Goal: Information Seeking & Learning: Learn about a topic

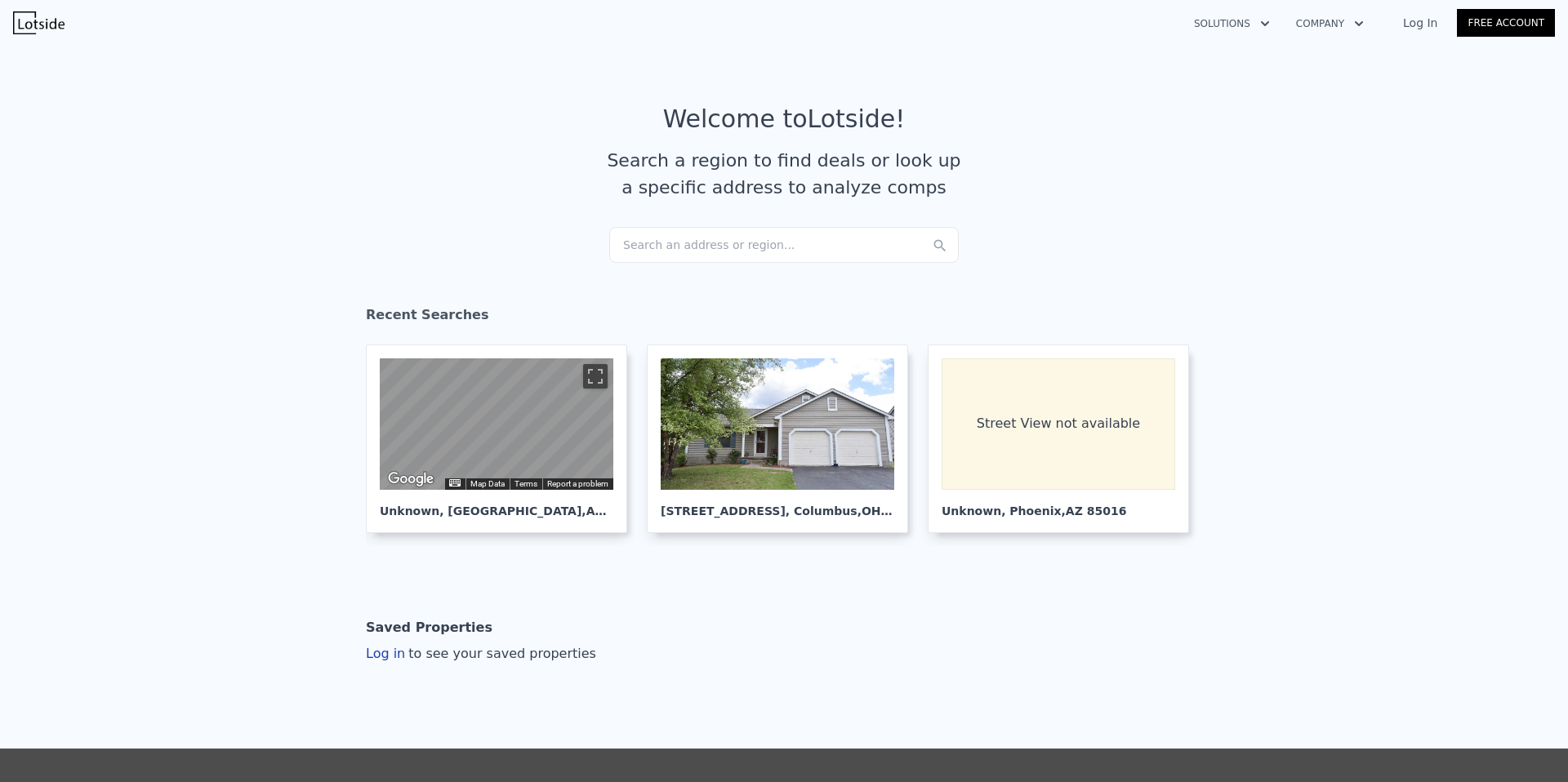
click at [714, 248] on div "Search an address or region..." at bounding box center [784, 245] width 349 height 36
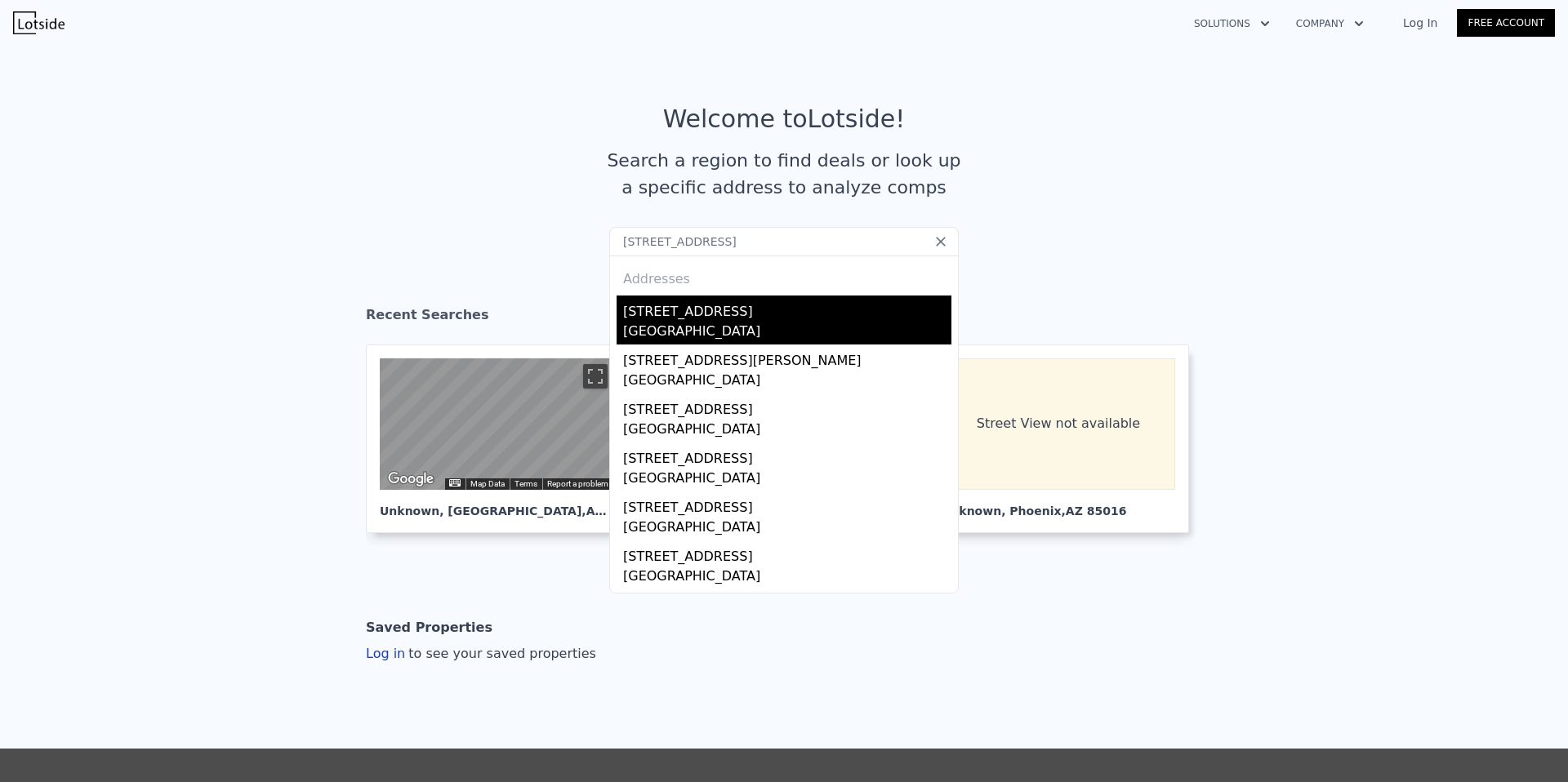
type input "[STREET_ADDRESS]"
click at [806, 310] on div "[STREET_ADDRESS]" at bounding box center [787, 308] width 328 height 26
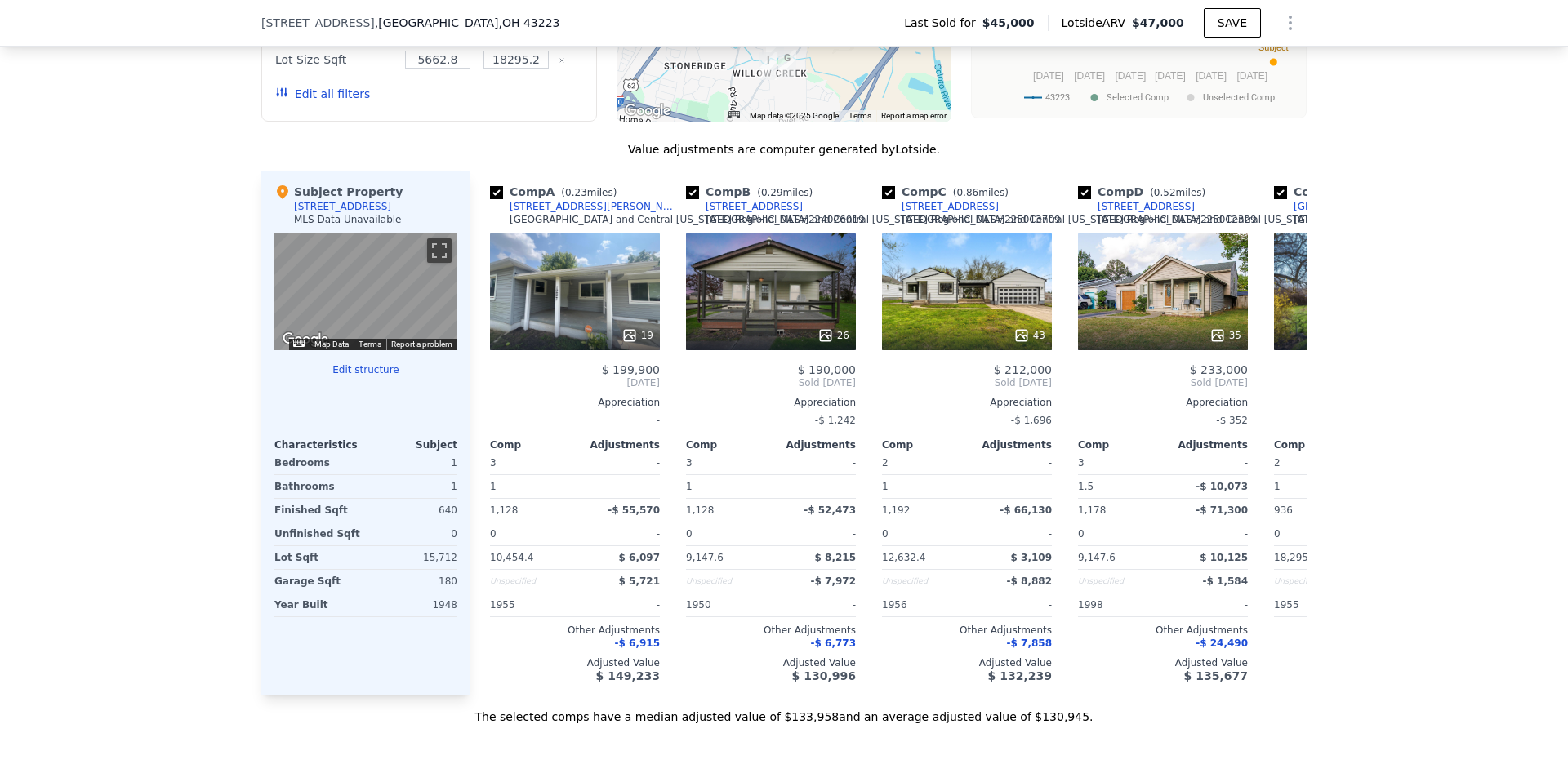
scroll to position [1513, 0]
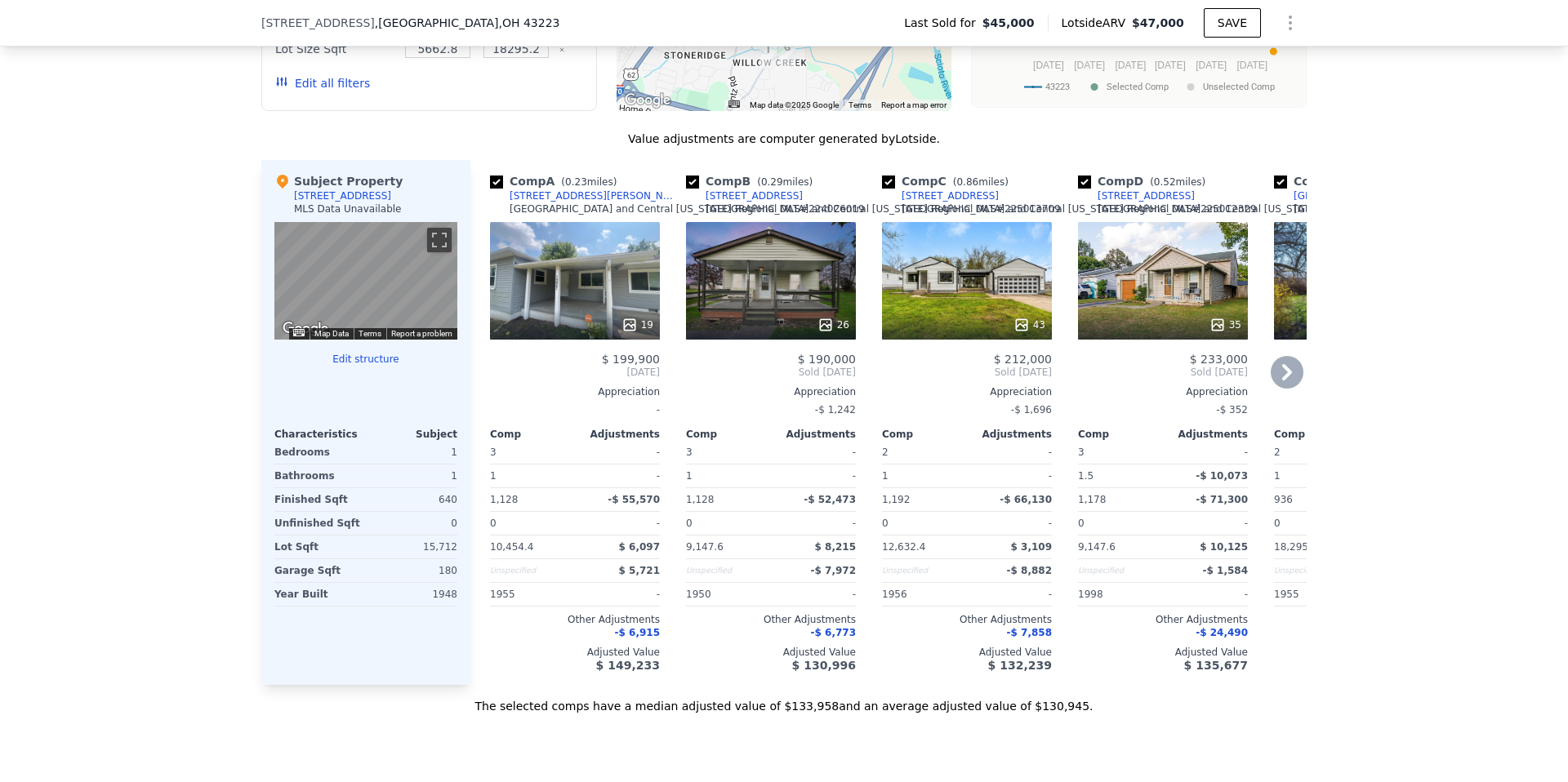
click at [1290, 382] on icon at bounding box center [1287, 372] width 32 height 32
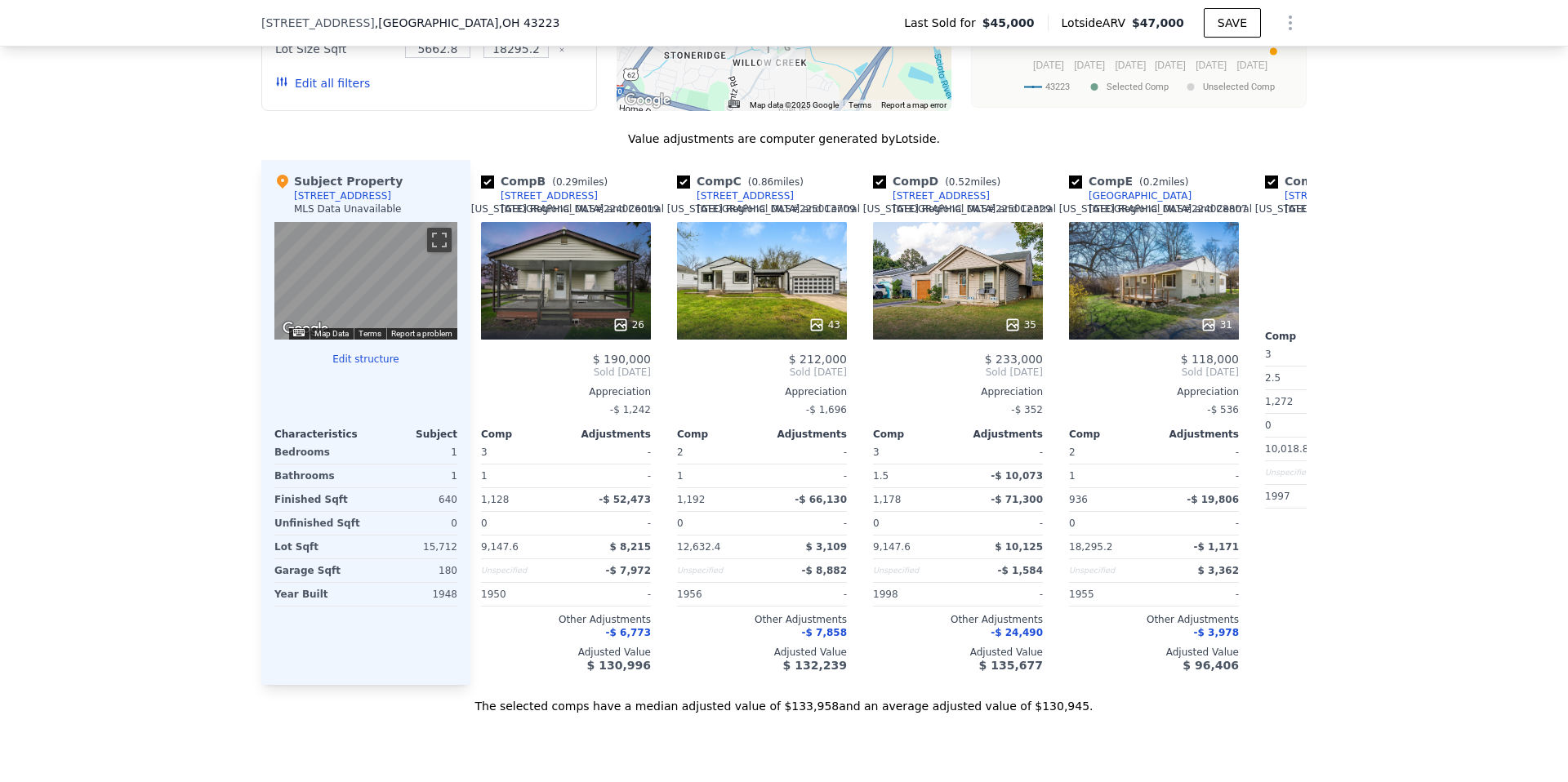
scroll to position [0, 392]
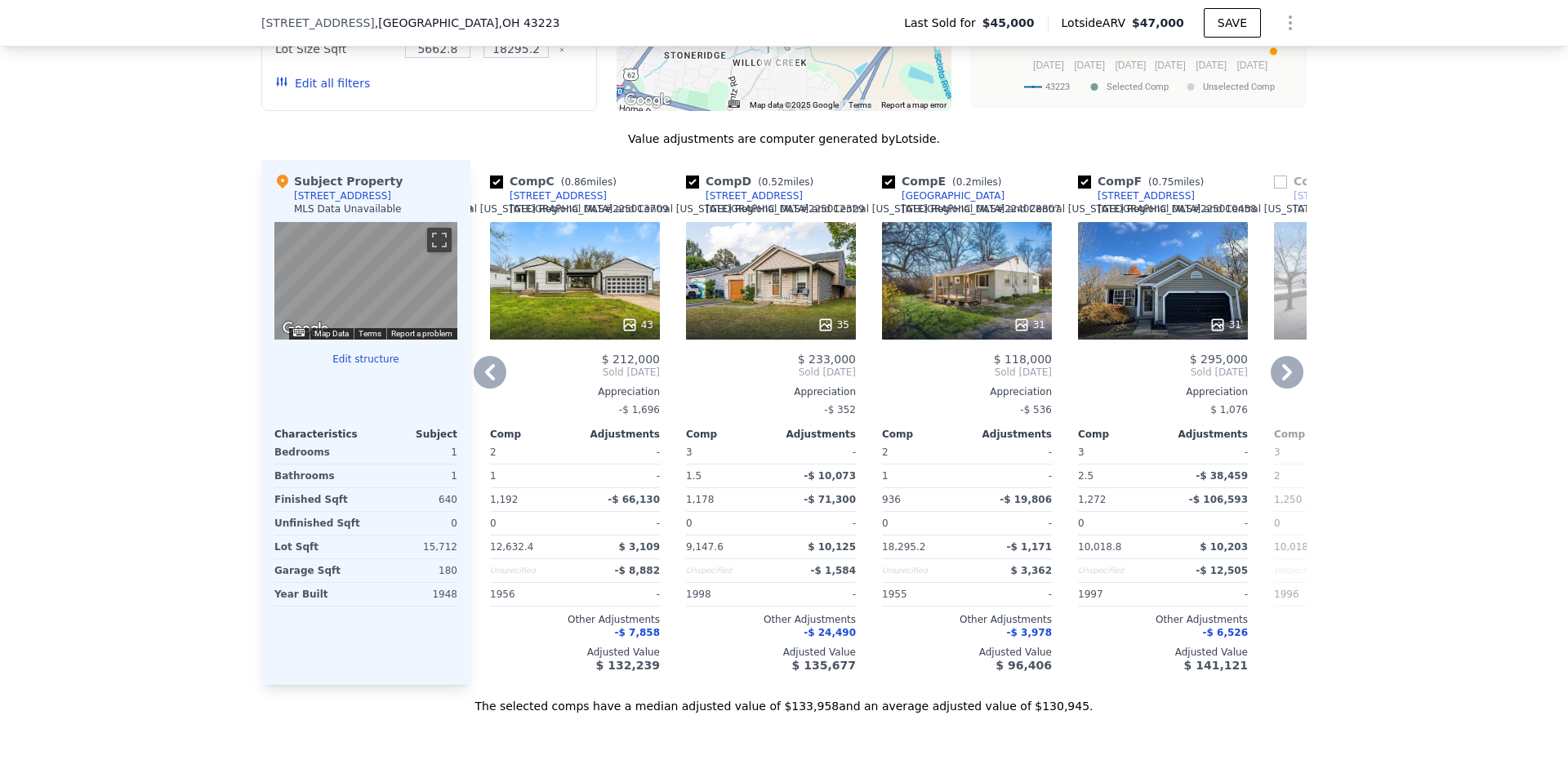
click at [1289, 380] on icon at bounding box center [1287, 372] width 32 height 32
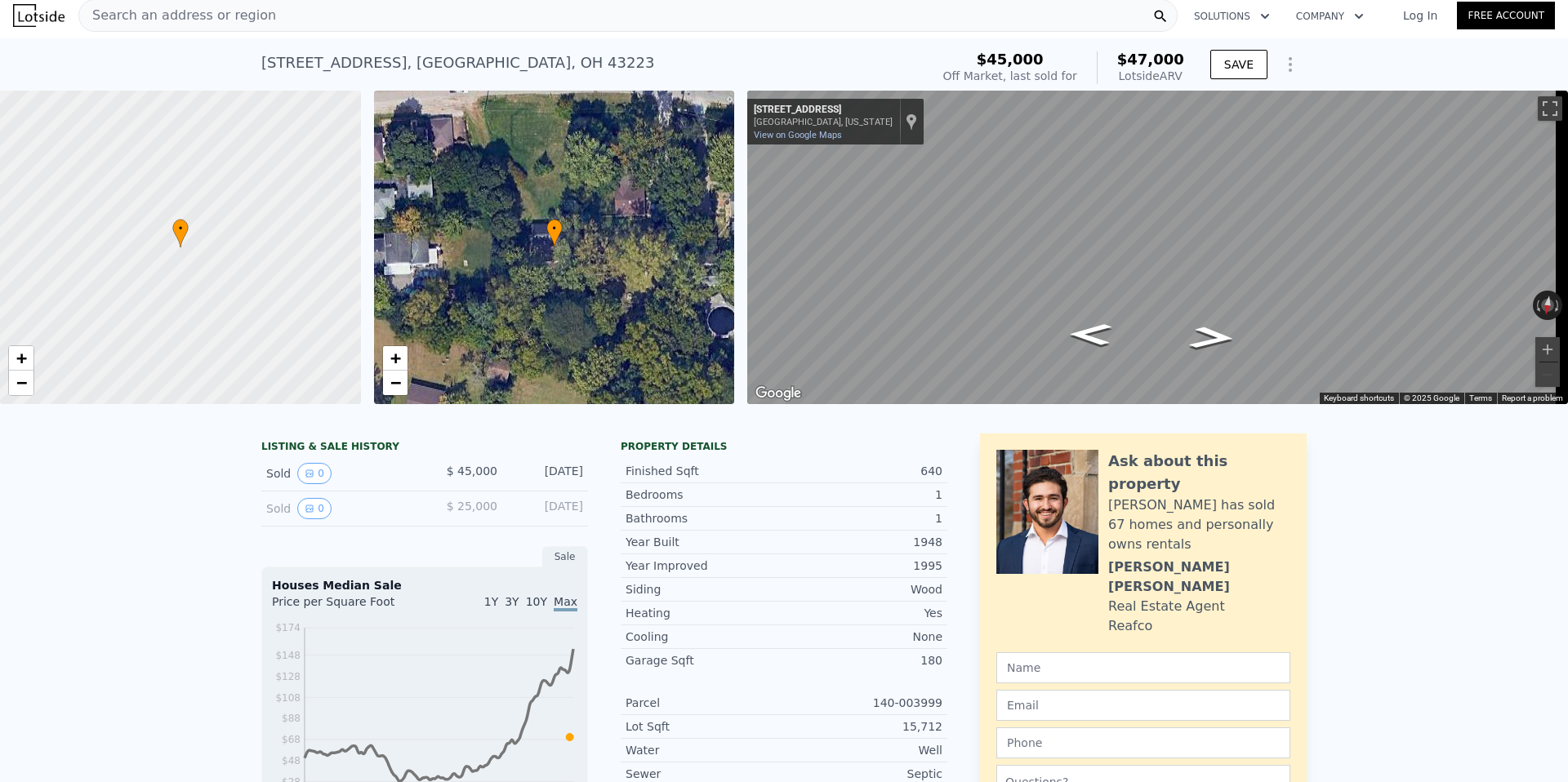
scroll to position [0, 0]
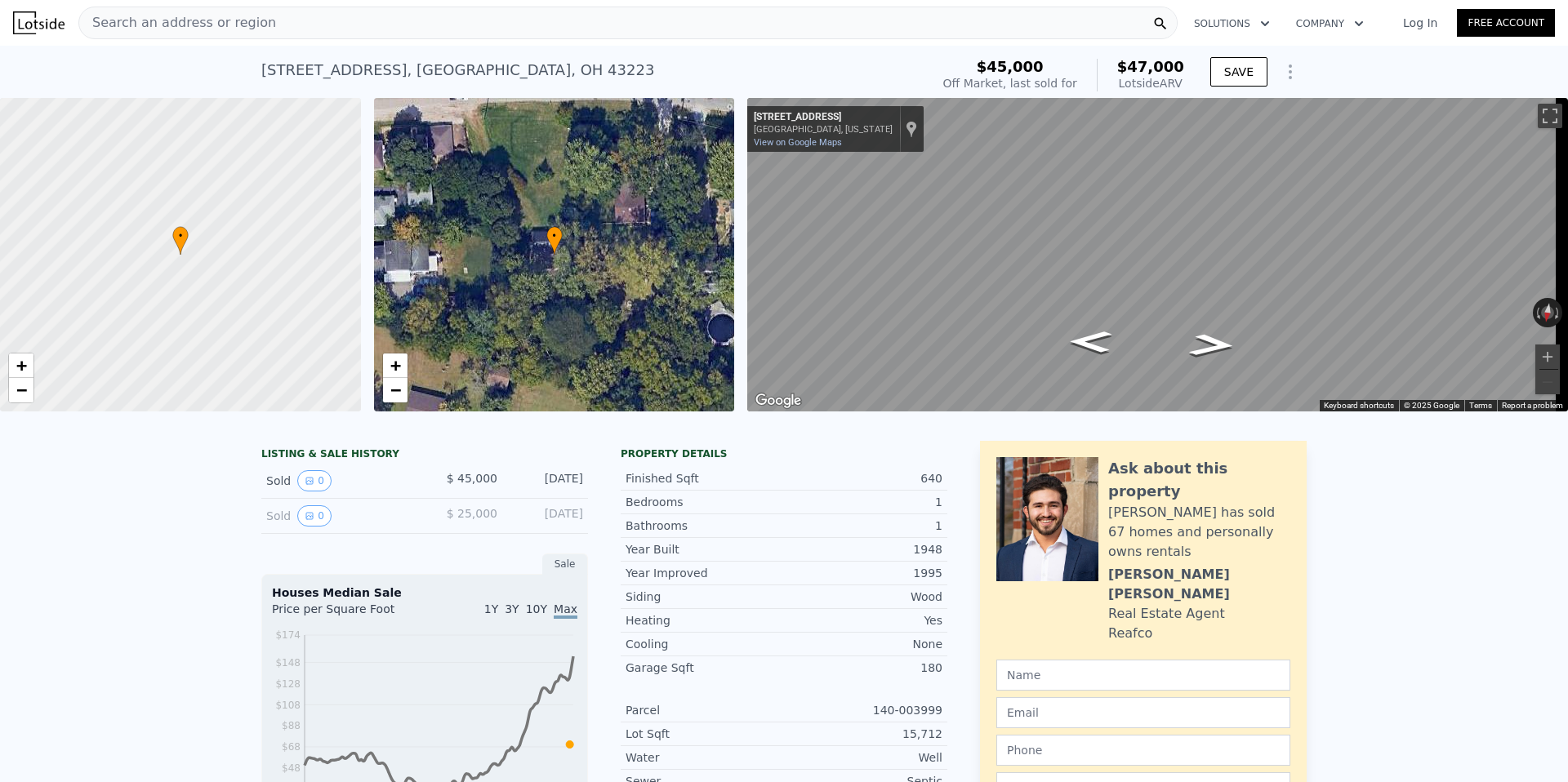
click at [512, 22] on div "Search an address or region" at bounding box center [627, 23] width 1099 height 32
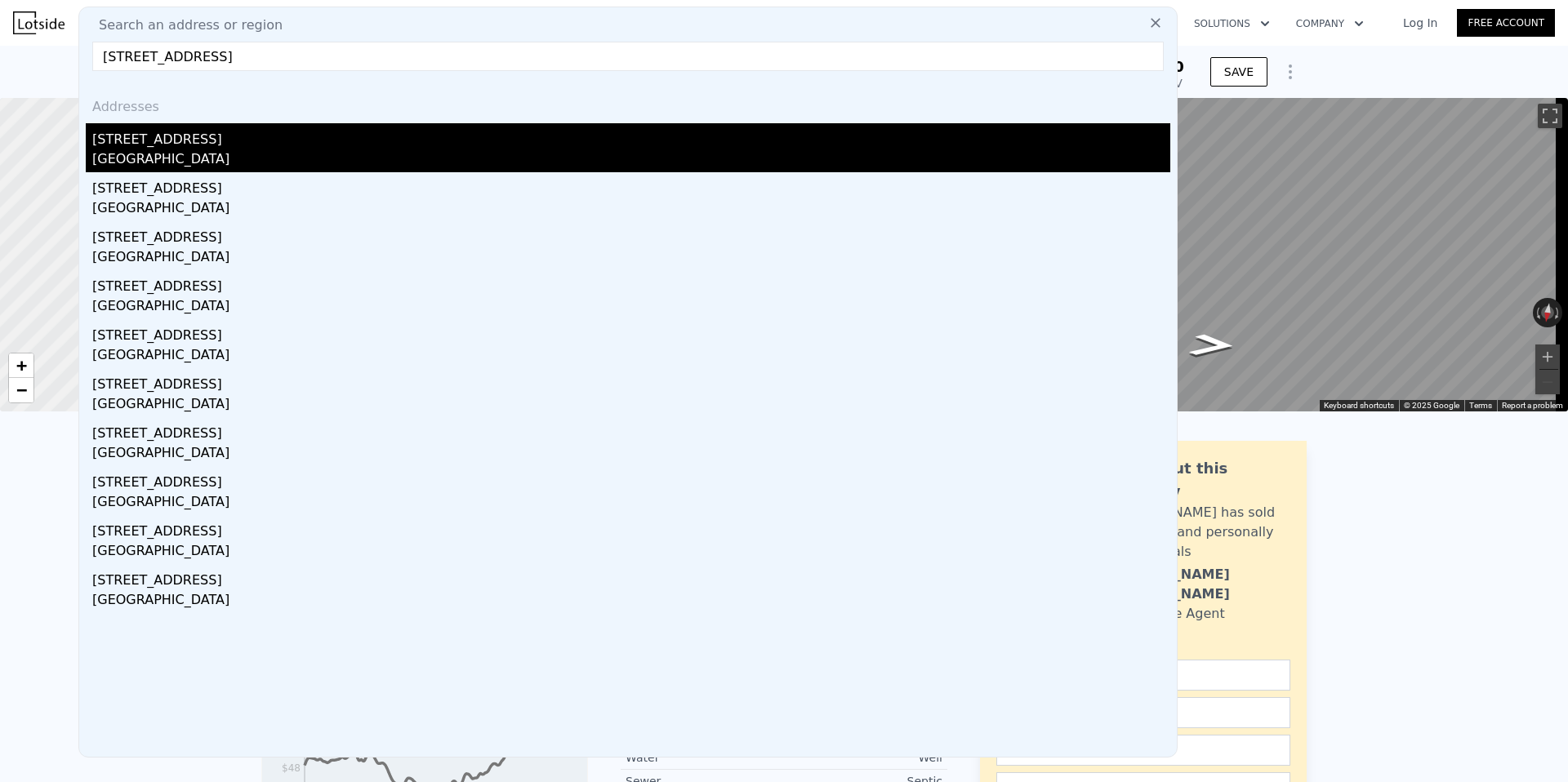
type input "[STREET_ADDRESS]"
click at [498, 156] on div "[GEOGRAPHIC_DATA]" at bounding box center [631, 161] width 1079 height 23
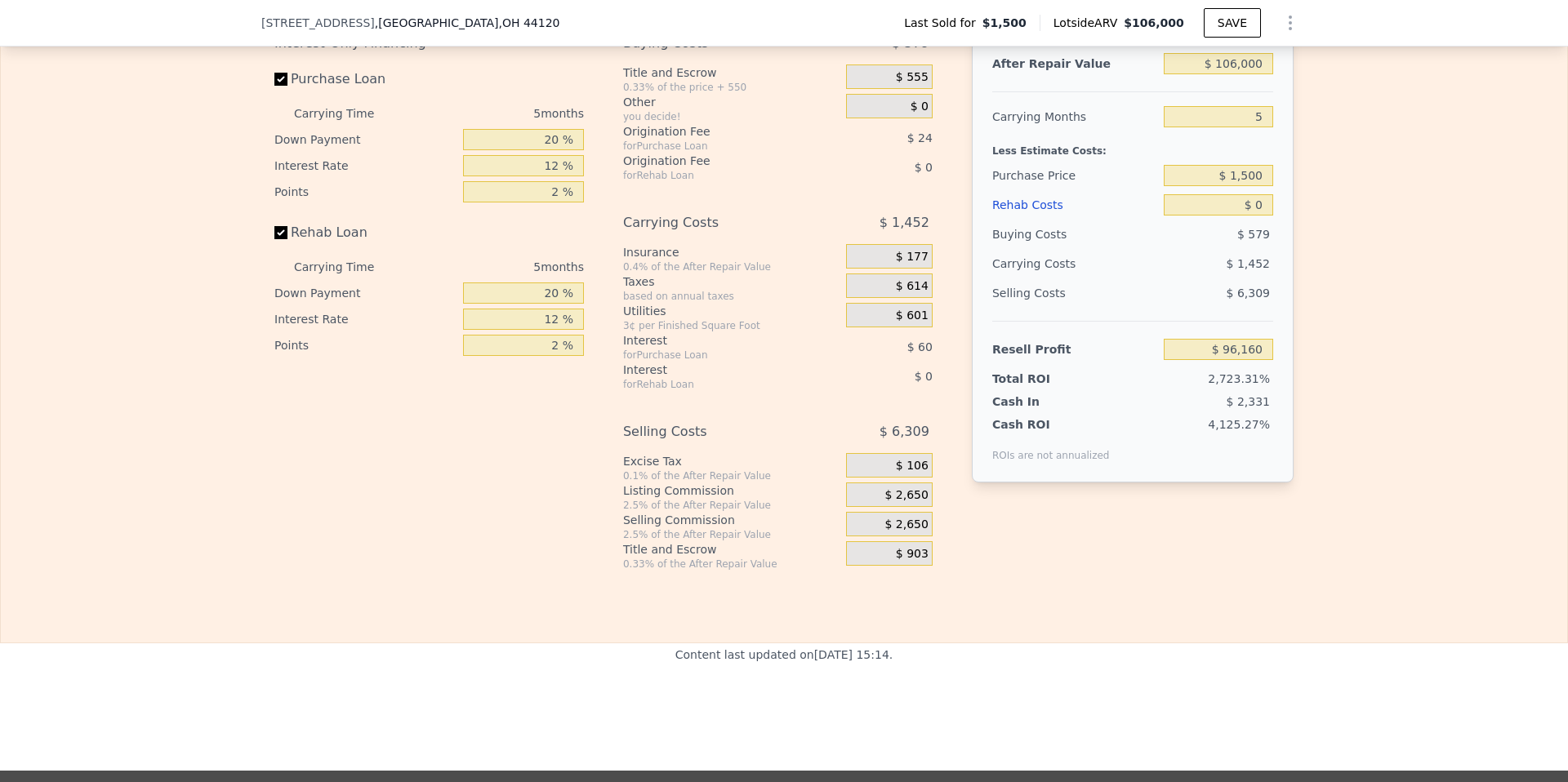
scroll to position [2280, 0]
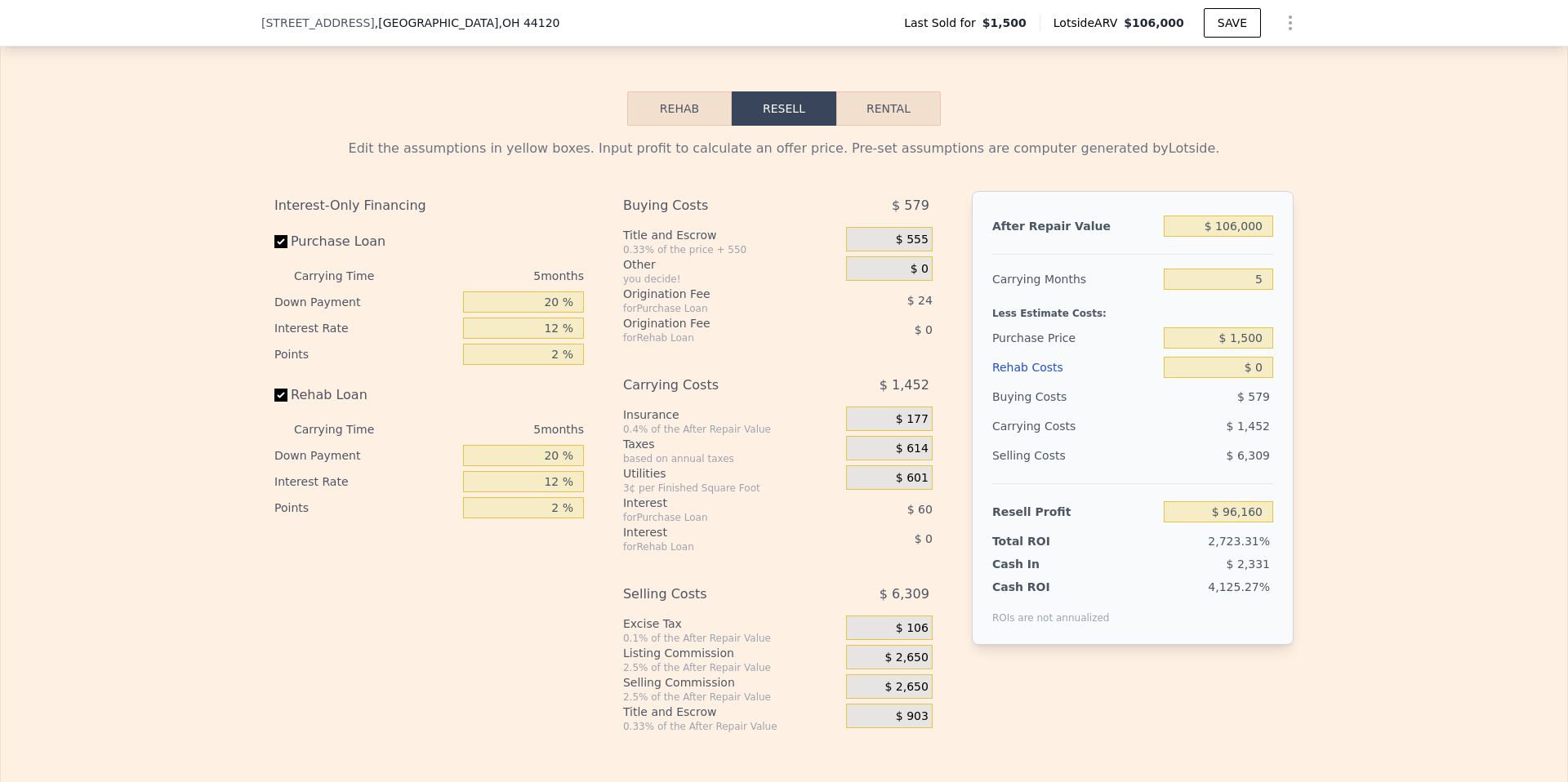
click at [700, 126] on button "Rehab" at bounding box center [679, 108] width 105 height 34
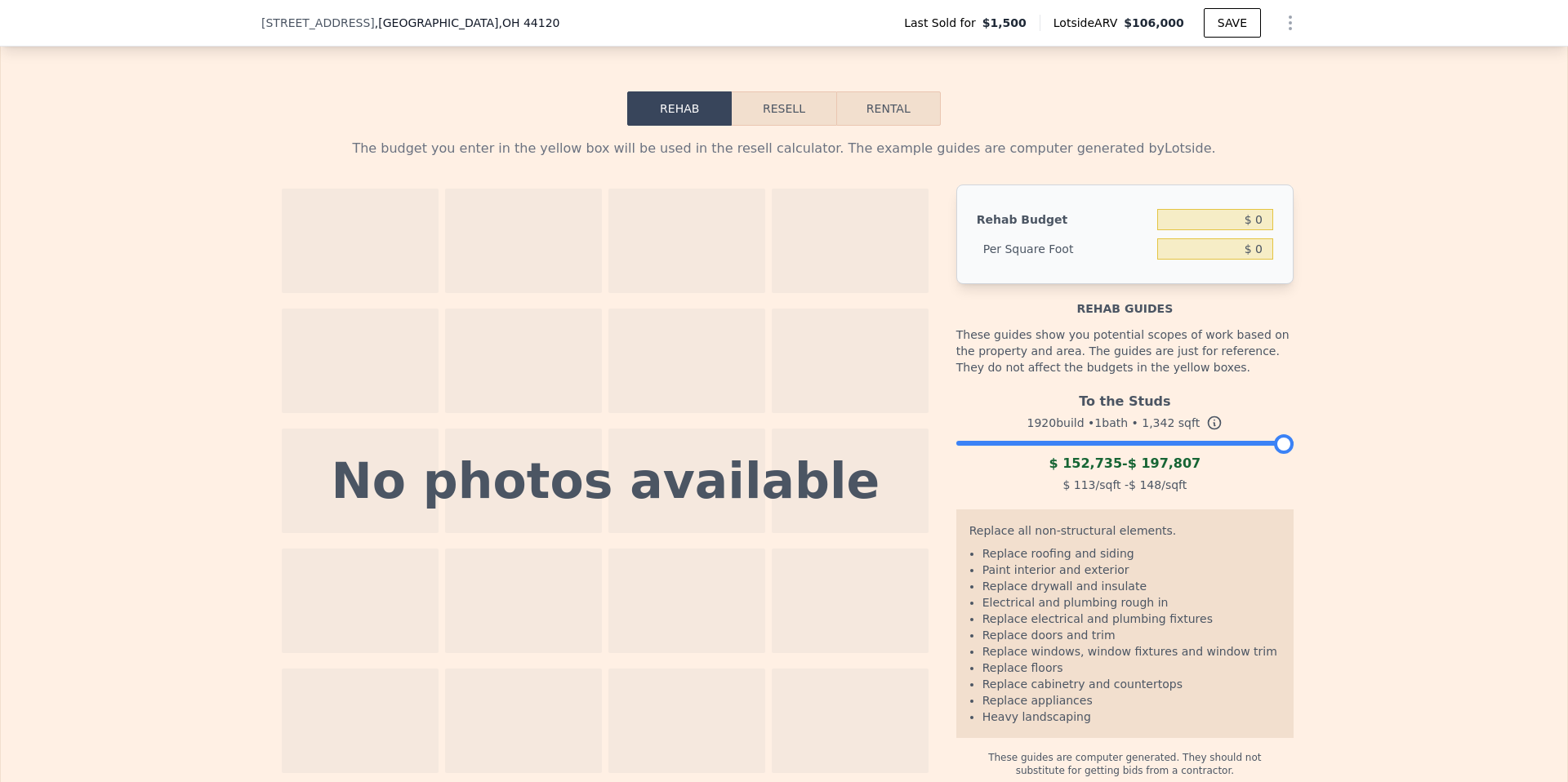
scroll to position [2331, 0]
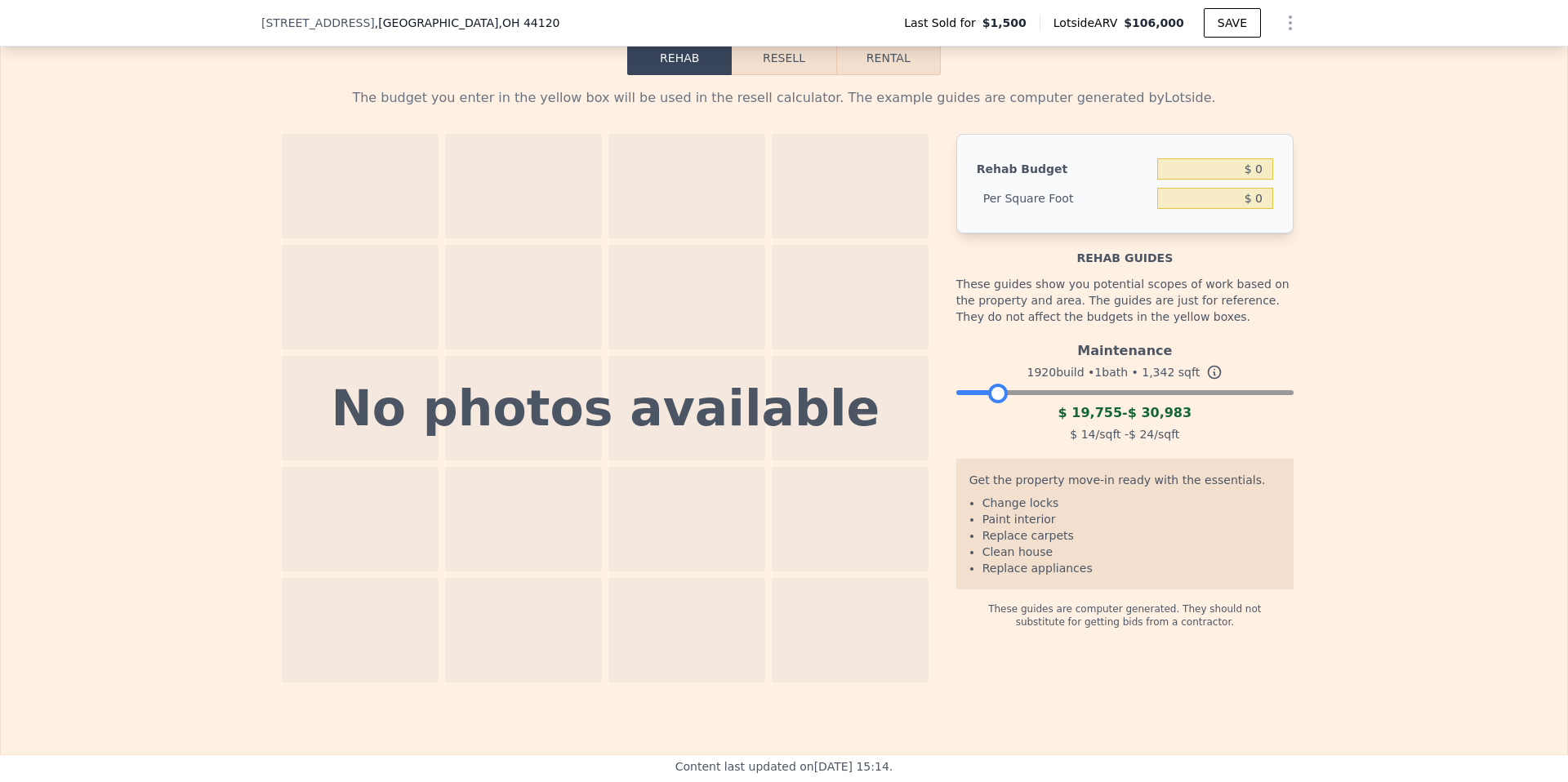
drag, startPoint x: 1277, startPoint y: 422, endPoint x: 993, endPoint y: 429, distance: 284.1
click at [993, 429] on div "Maintenance 1920 build • 1 bath • 1,342 sqft $ 19,755 - $ 30,983 $ 14 /sqft - $…" at bounding box center [1125, 390] width 338 height 111
click at [675, 433] on div "No photos available" at bounding box center [606, 408] width 549 height 49
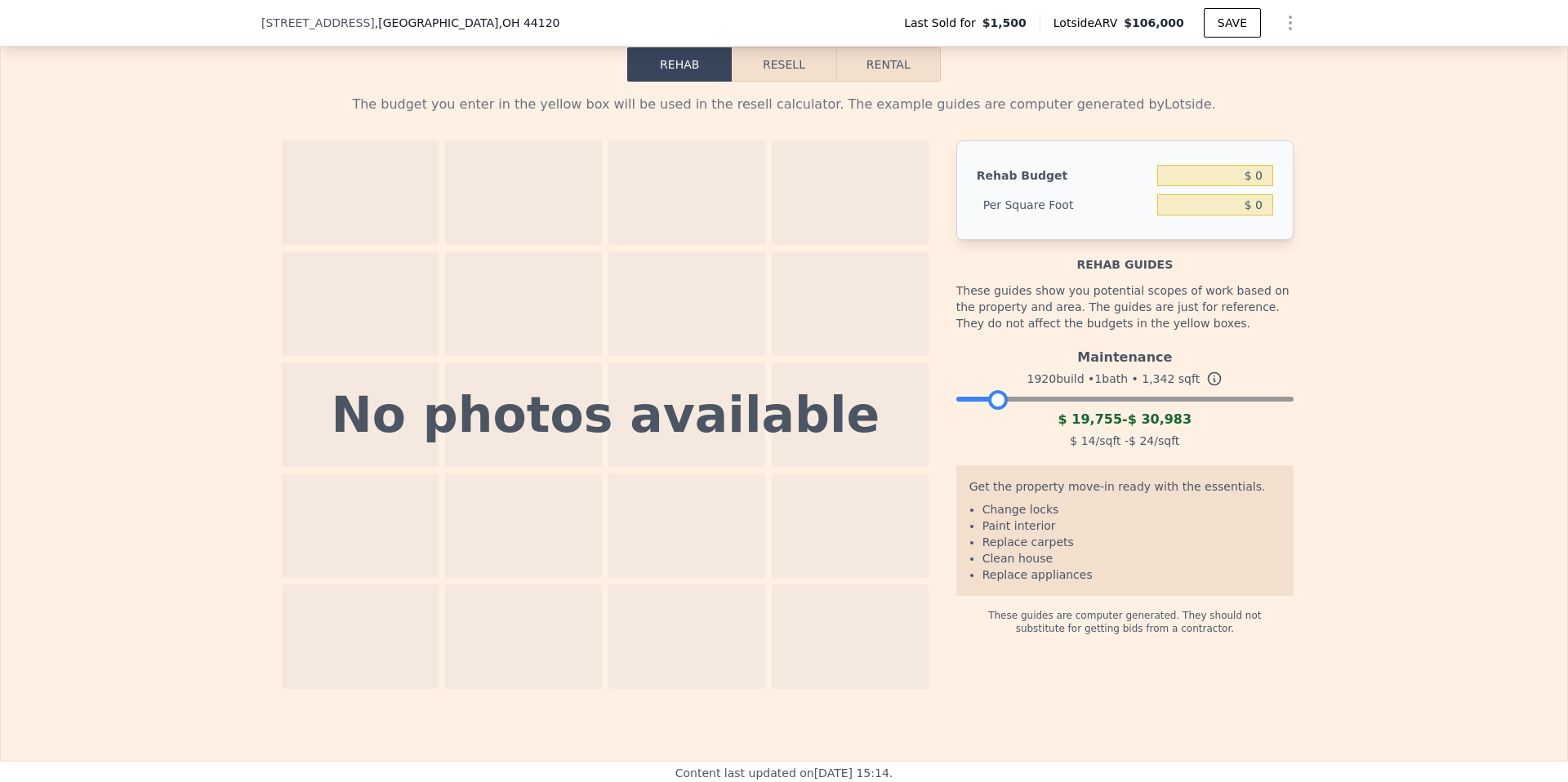
scroll to position [2314, 0]
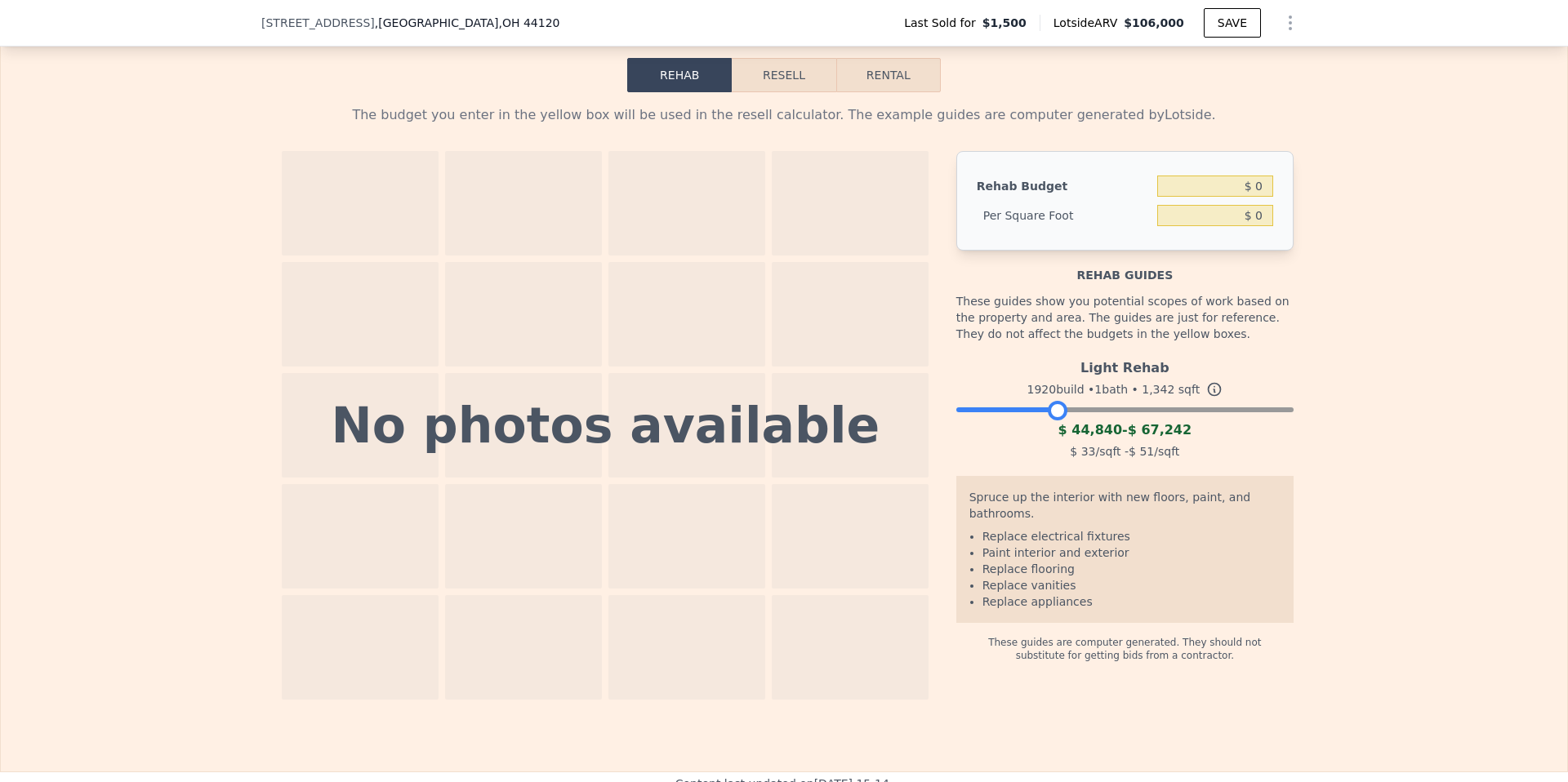
drag, startPoint x: 989, startPoint y: 437, endPoint x: 1050, endPoint y: 432, distance: 61.2
click at [1050, 421] on div at bounding box center [1058, 411] width 20 height 20
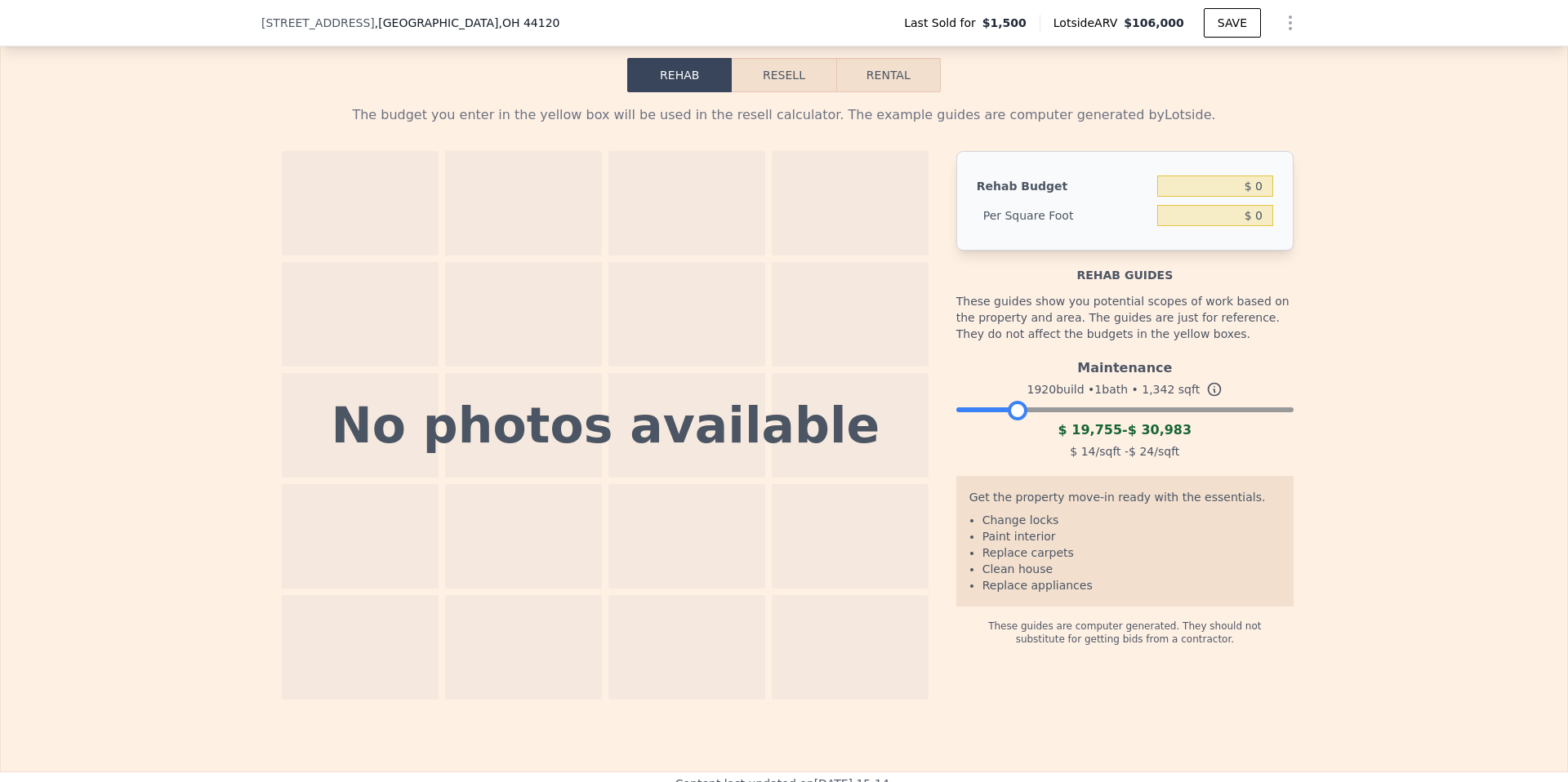
drag, startPoint x: 1051, startPoint y: 432, endPoint x: 1003, endPoint y: 431, distance: 48.0
click at [1008, 421] on div at bounding box center [1018, 411] width 20 height 20
click at [1251, 197] on input "$ 0" at bounding box center [1216, 186] width 116 height 22
click at [1258, 197] on input "$ 0" at bounding box center [1216, 186] width 116 height 22
type input "$ 0"
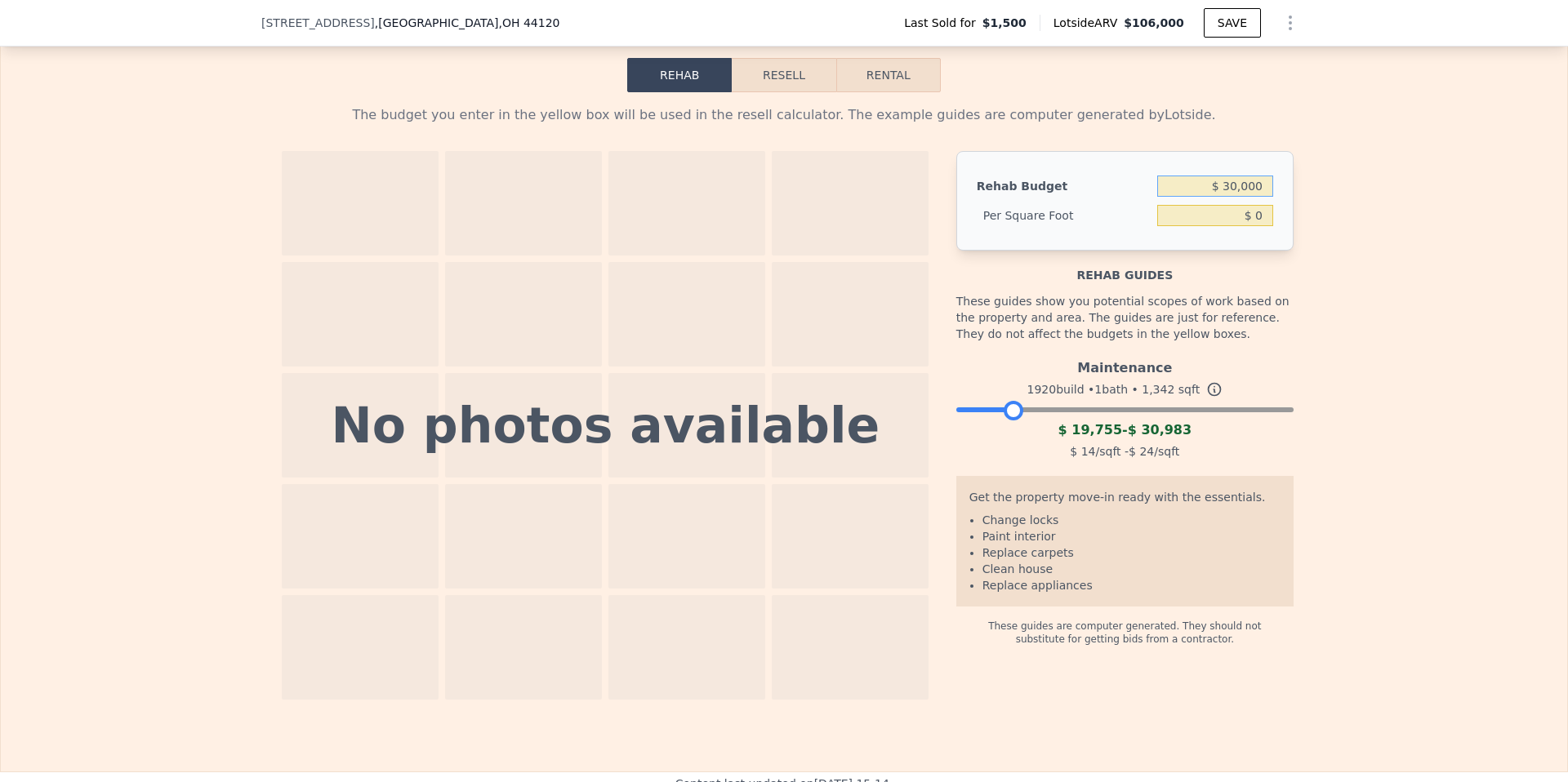
type input "$ 30,000"
click at [1340, 238] on div "The budget you enter in the yellow box will be used in the resell calculator. T…" at bounding box center [784, 395] width 1567 height 608
type input "$ 22.35"
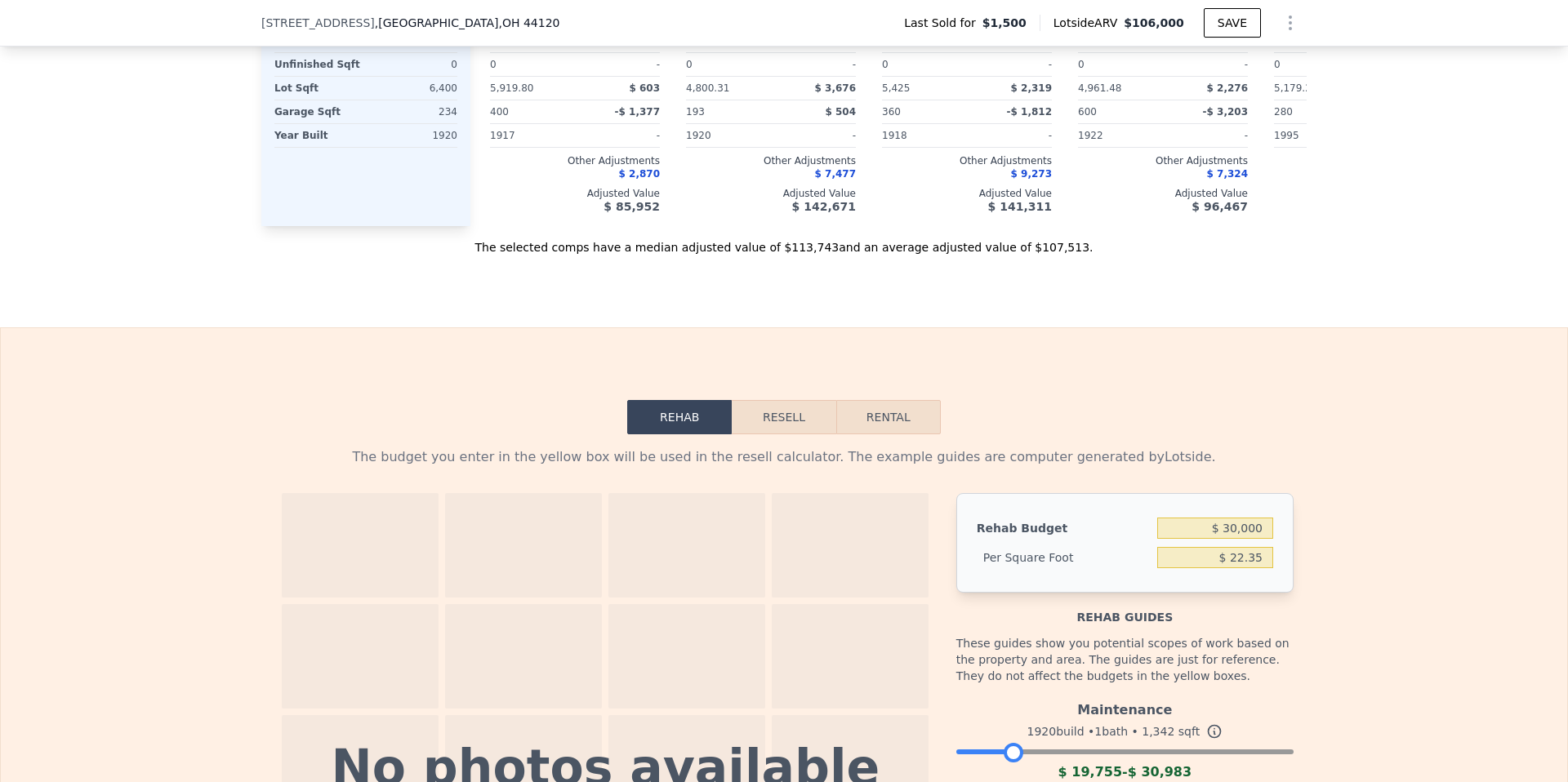
scroll to position [1699, 0]
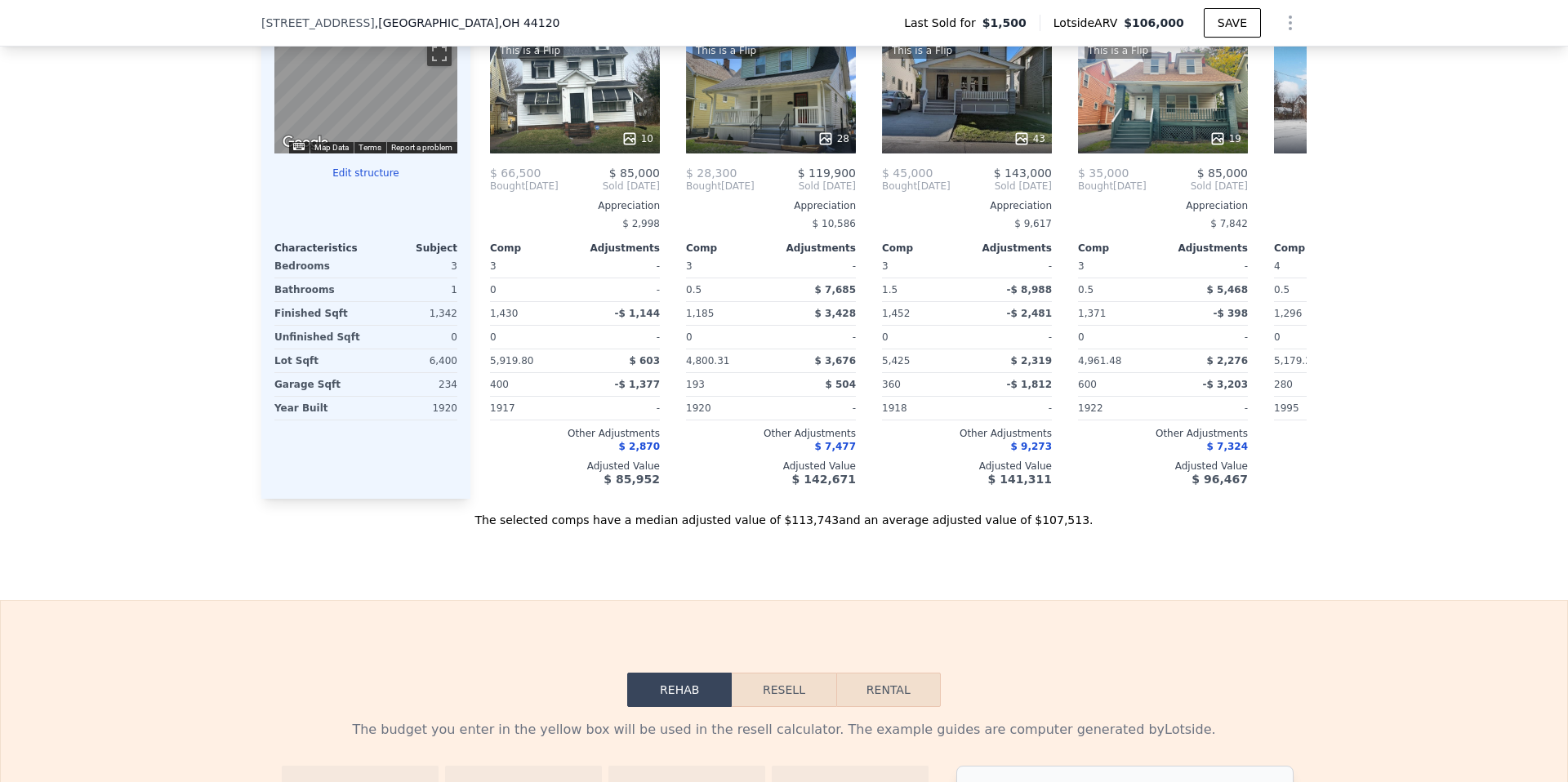
click at [828, 27] on div "[STREET_ADDRESS] Last Sold for $1,500 Lotside ARV $106,000 SAVE" at bounding box center [784, 23] width 1045 height 46
click at [476, 32] on div "[STREET_ADDRESS] Last Sold for $1,500 Lotside ARV $106,000 SAVE" at bounding box center [784, 23] width 1045 height 46
click at [498, 19] on span ", OH 44120" at bounding box center [529, 23] width 62 height 13
click at [498, 20] on span ", OH 44120" at bounding box center [529, 23] width 62 height 13
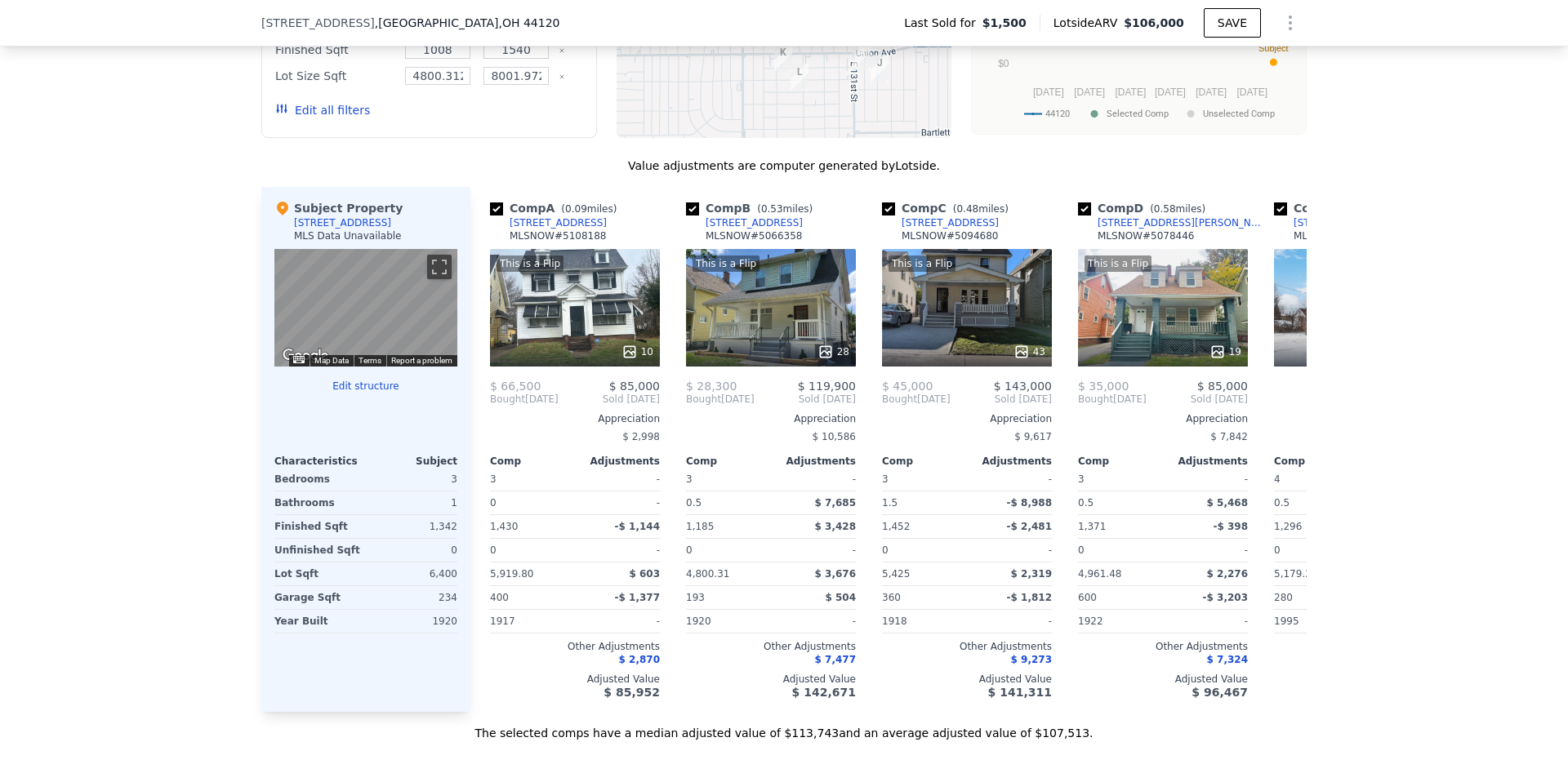
scroll to position [1174, 0]
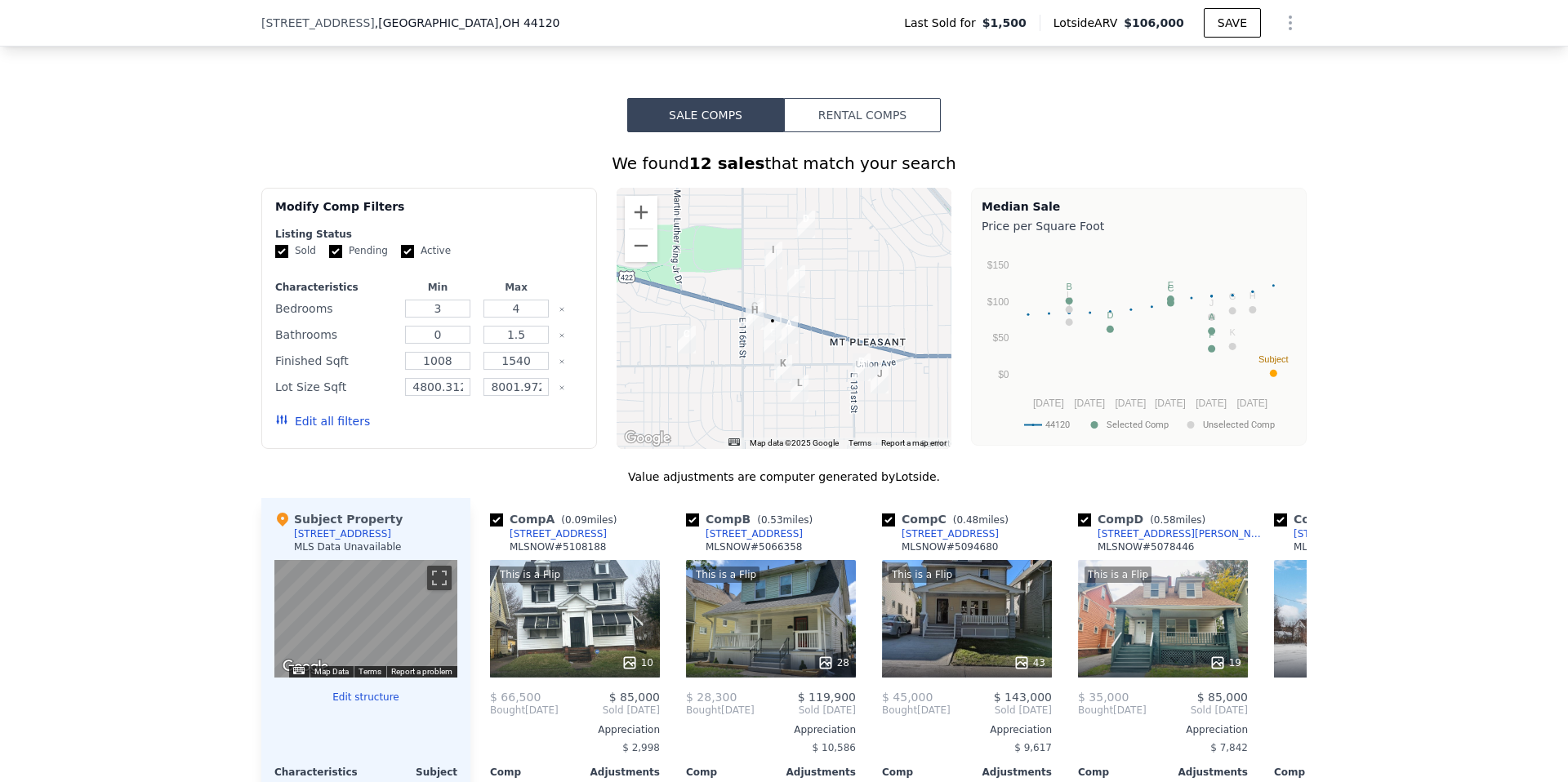
click at [383, 15] on span ", [GEOGRAPHIC_DATA]" at bounding box center [467, 23] width 185 height 17
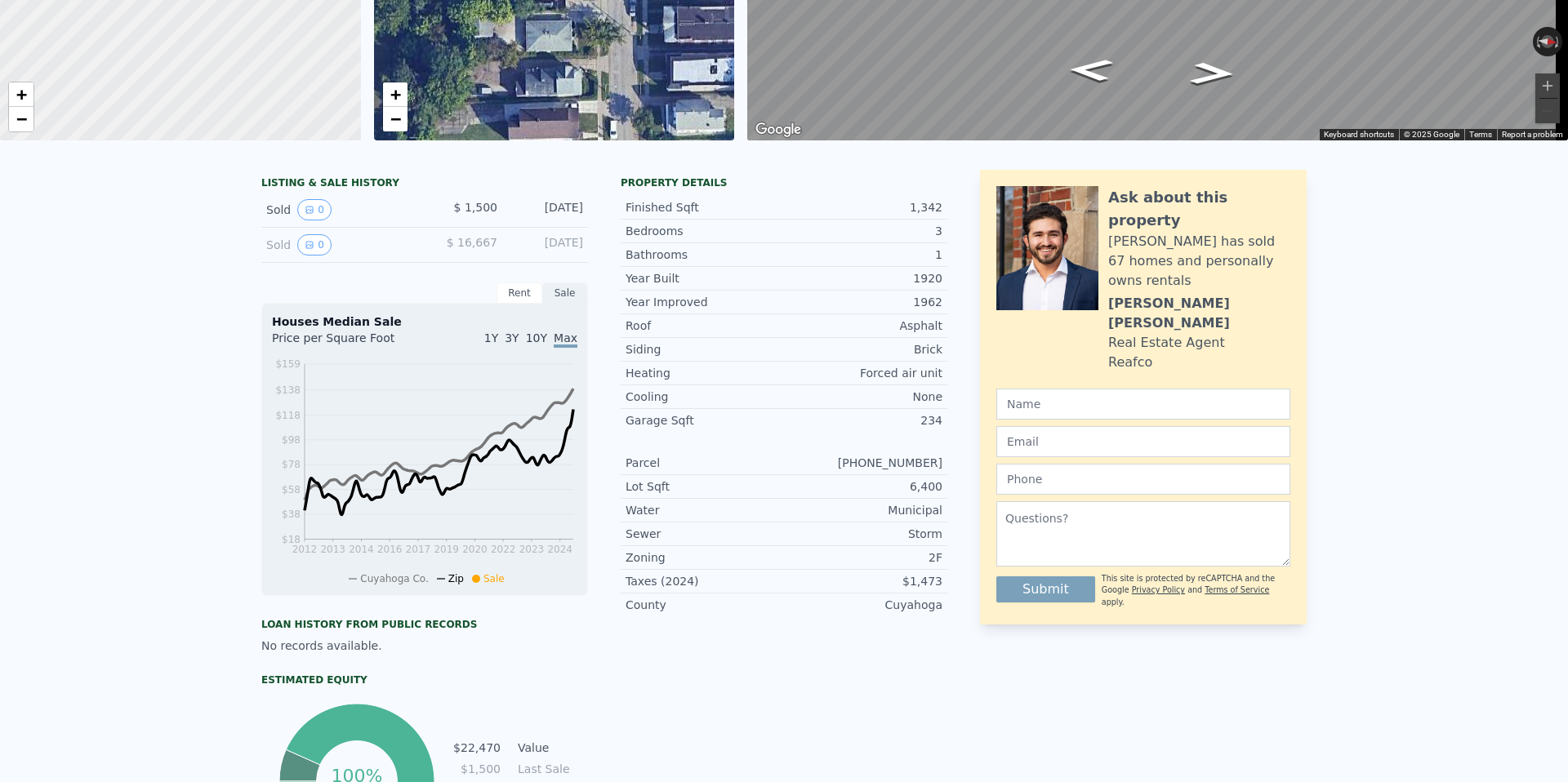
scroll to position [0, 0]
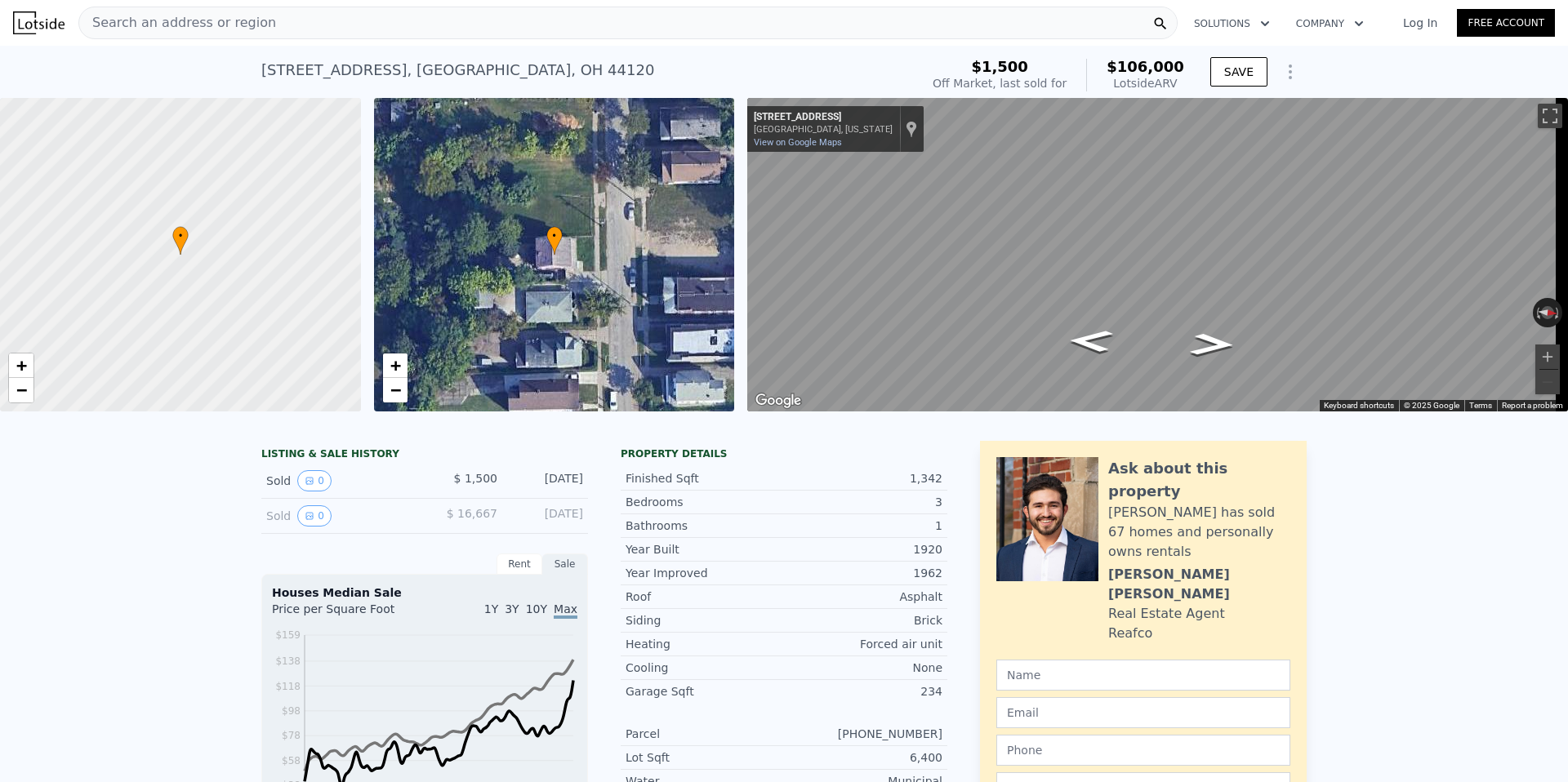
click at [439, 26] on div "Search an address or region" at bounding box center [627, 23] width 1099 height 32
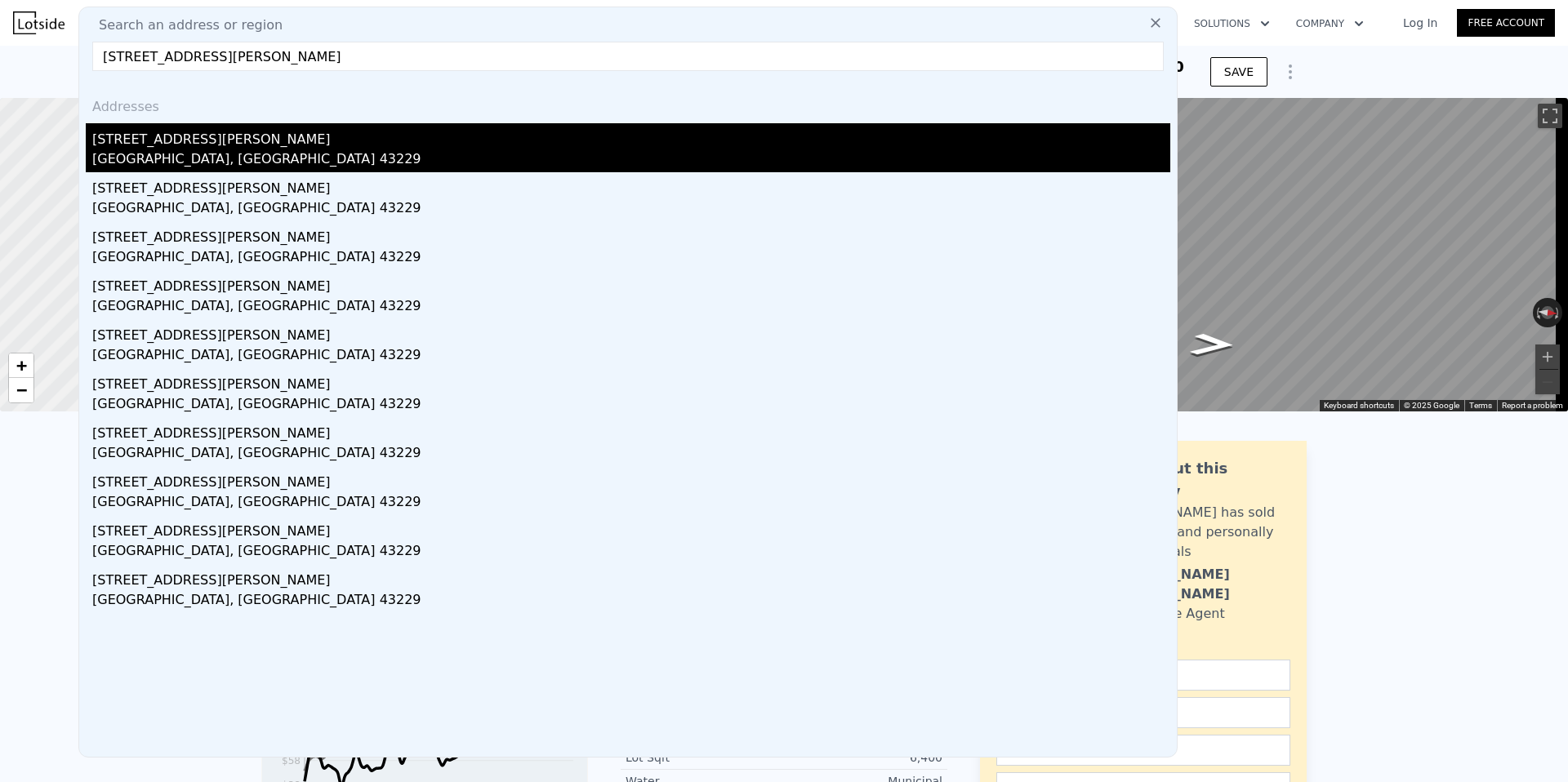
type input "[STREET_ADDRESS][PERSON_NAME]"
click at [257, 136] on div "[STREET_ADDRESS][PERSON_NAME]" at bounding box center [631, 136] width 1079 height 26
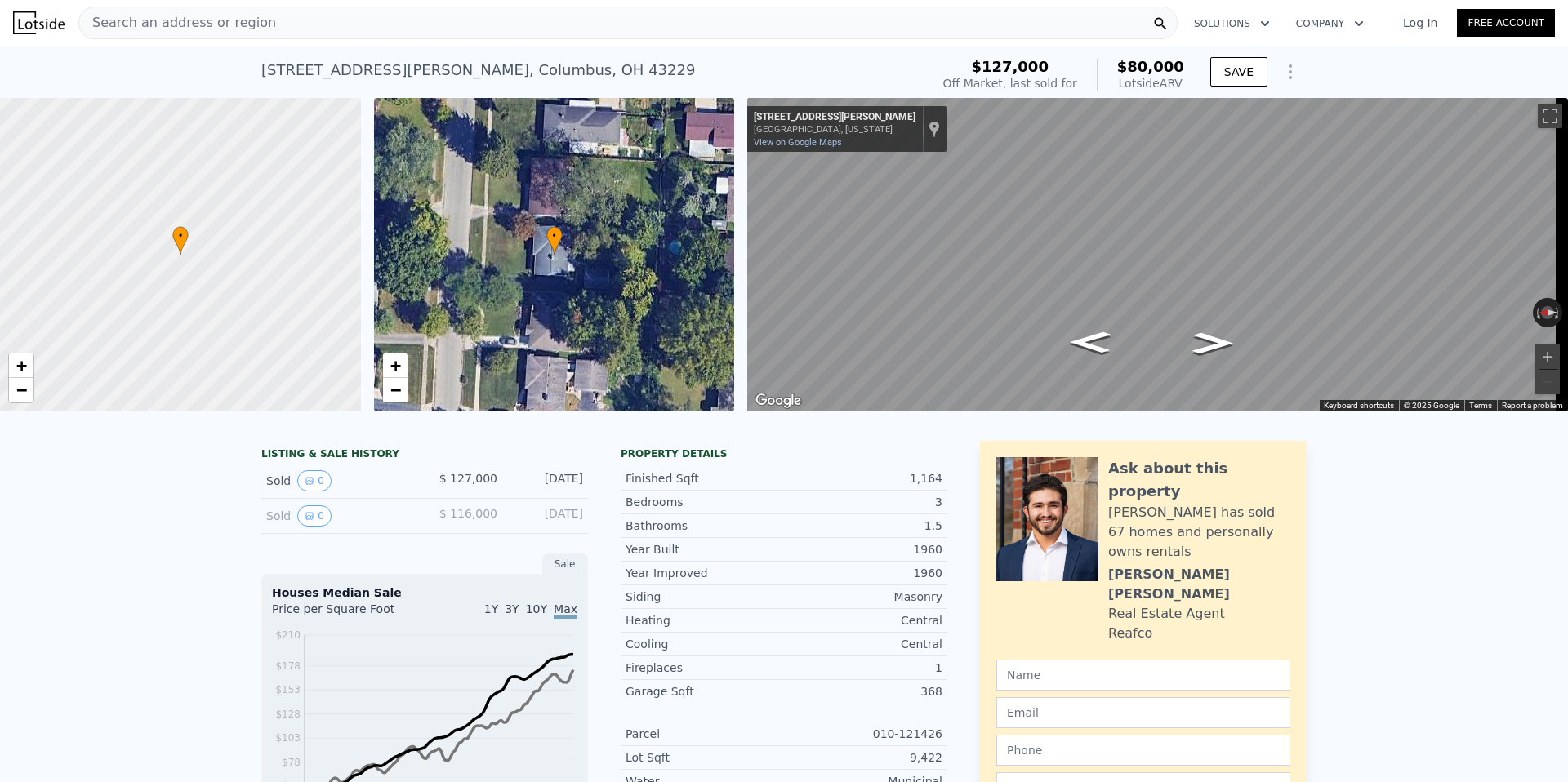
click at [371, 19] on div "Search an address or region" at bounding box center [627, 23] width 1099 height 32
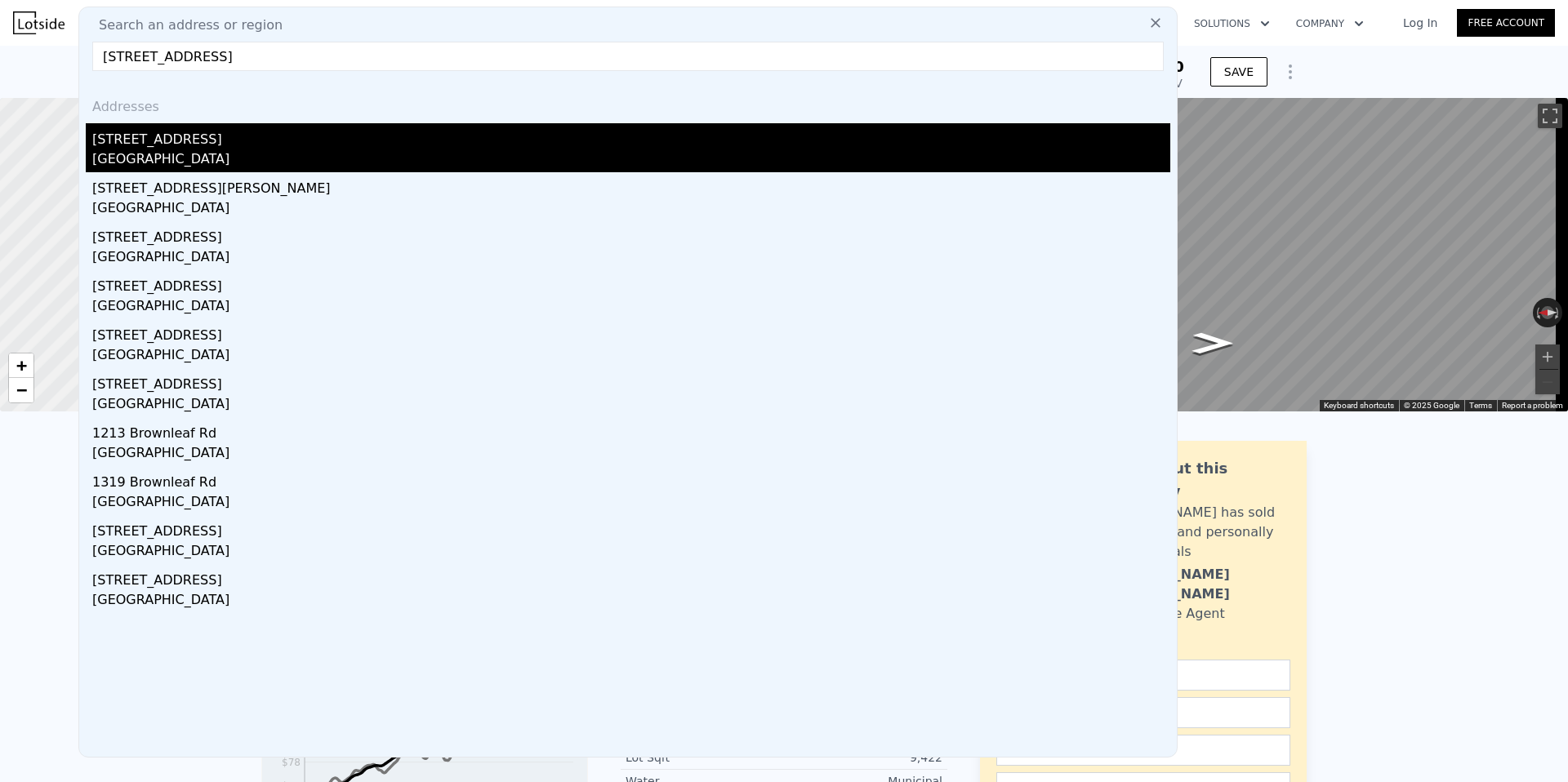
type input "[STREET_ADDRESS]"
click at [217, 136] on div "[STREET_ADDRESS]" at bounding box center [631, 136] width 1079 height 26
type input "2"
type input "1"
type input "2.5"
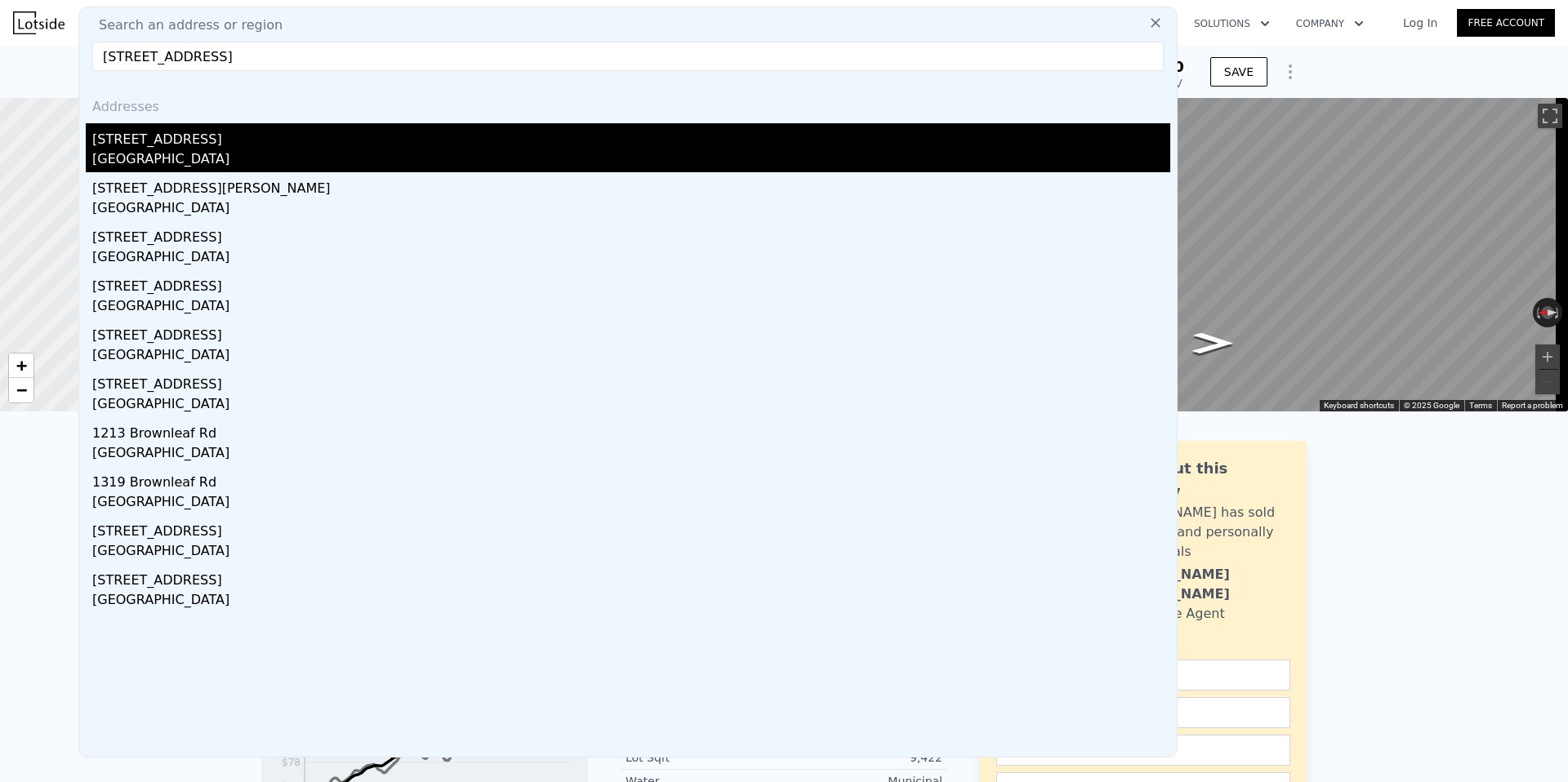
type input "925"
type input "1386"
type input "5662.8"
type input "18295.2"
type input "$ 47,000"
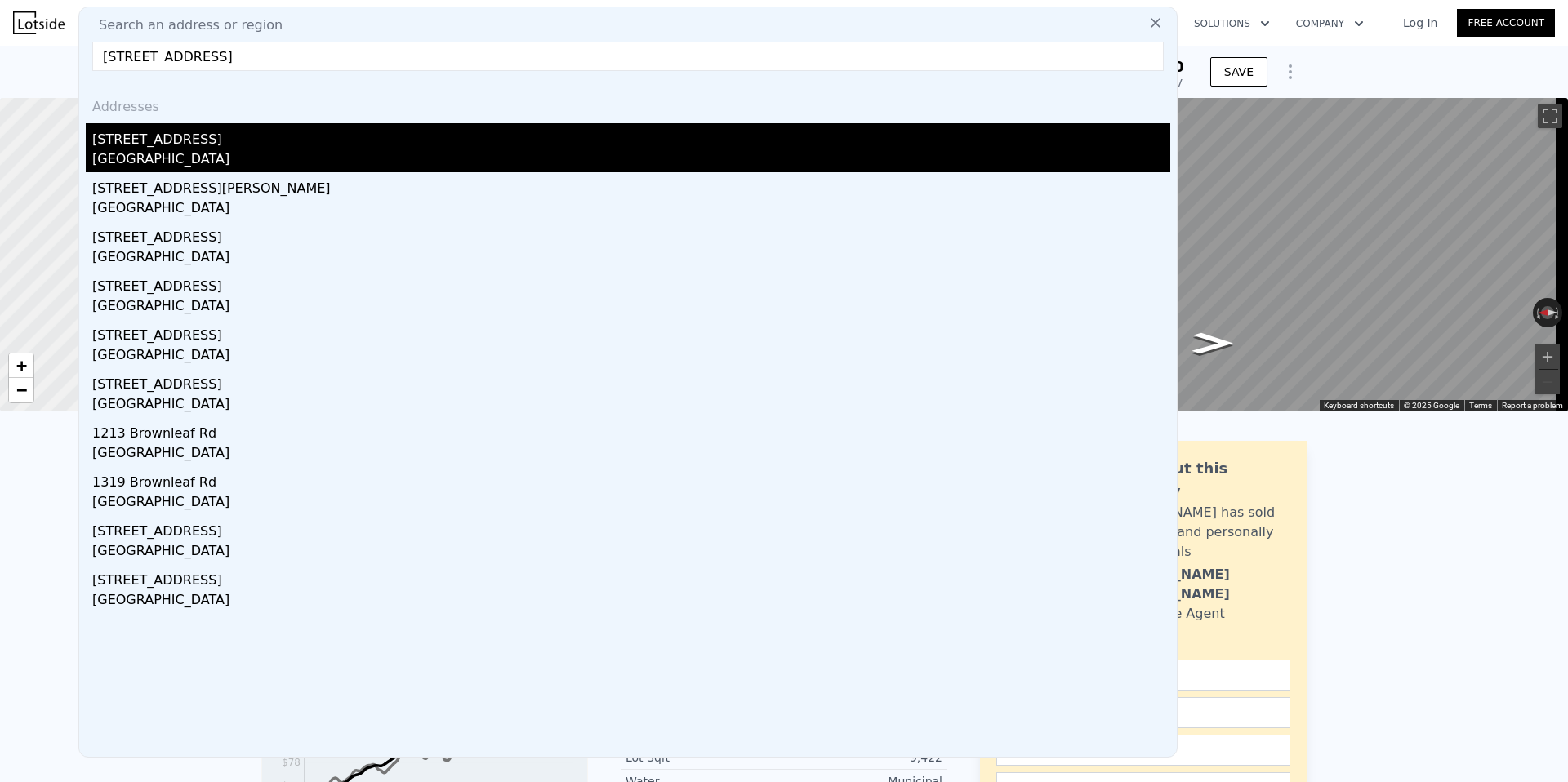
type input "-$ 5,272"
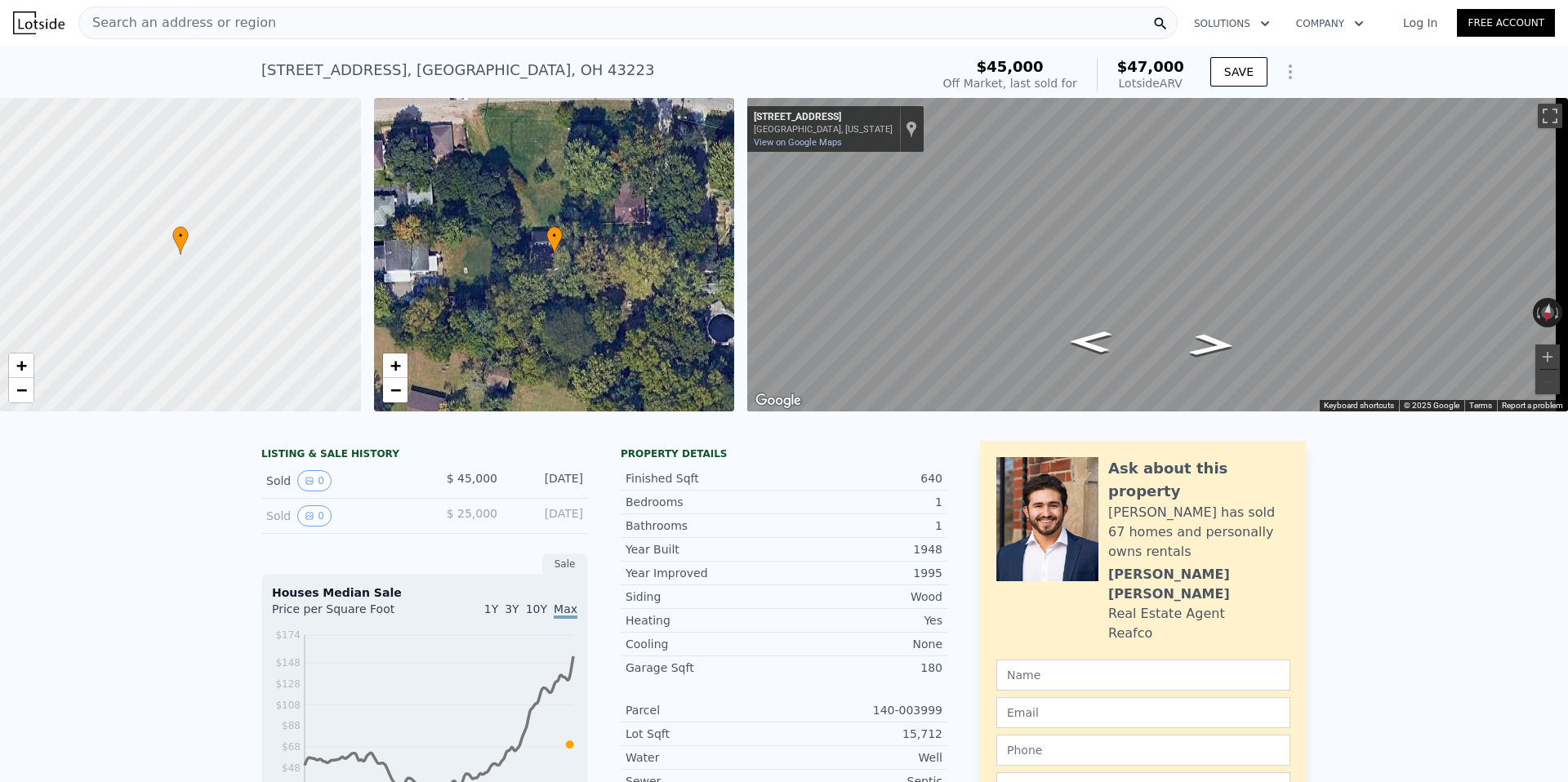
click at [327, 16] on div "Search an address or region" at bounding box center [627, 23] width 1099 height 32
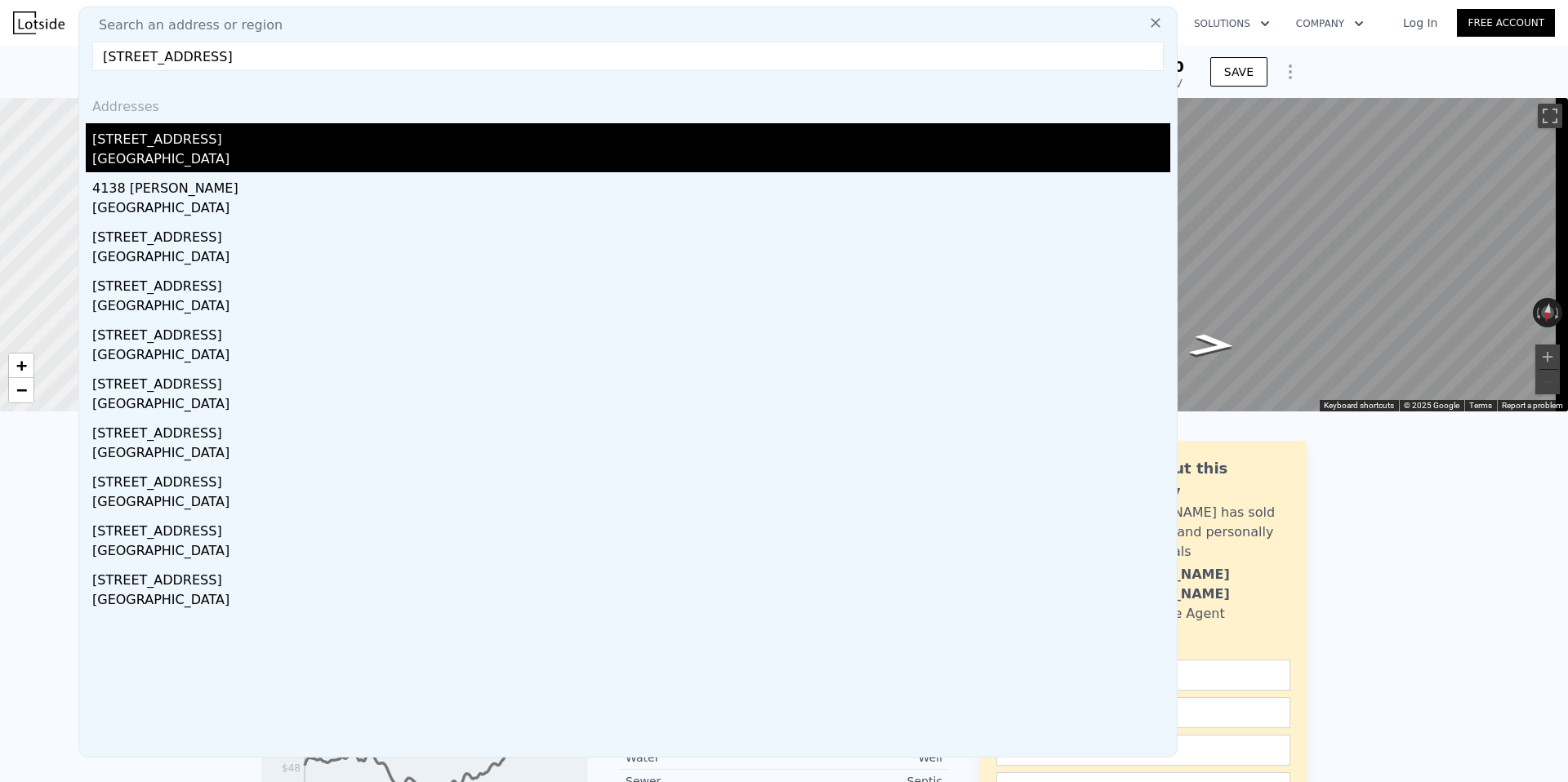
type input "[STREET_ADDRESS]"
click at [239, 133] on div "[STREET_ADDRESS]" at bounding box center [631, 136] width 1079 height 26
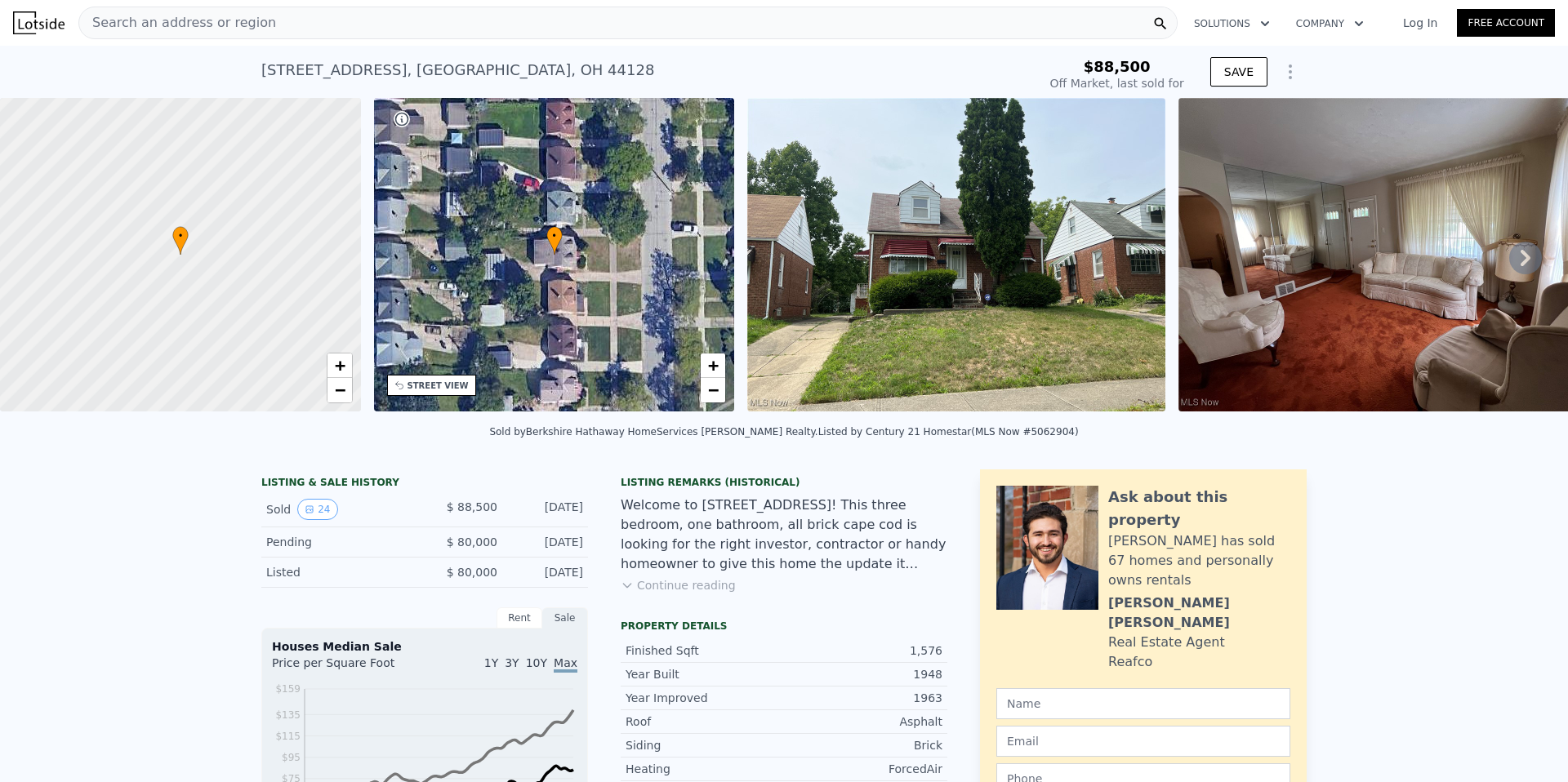
type input "$ 132,000"
type input "$ 29,644"
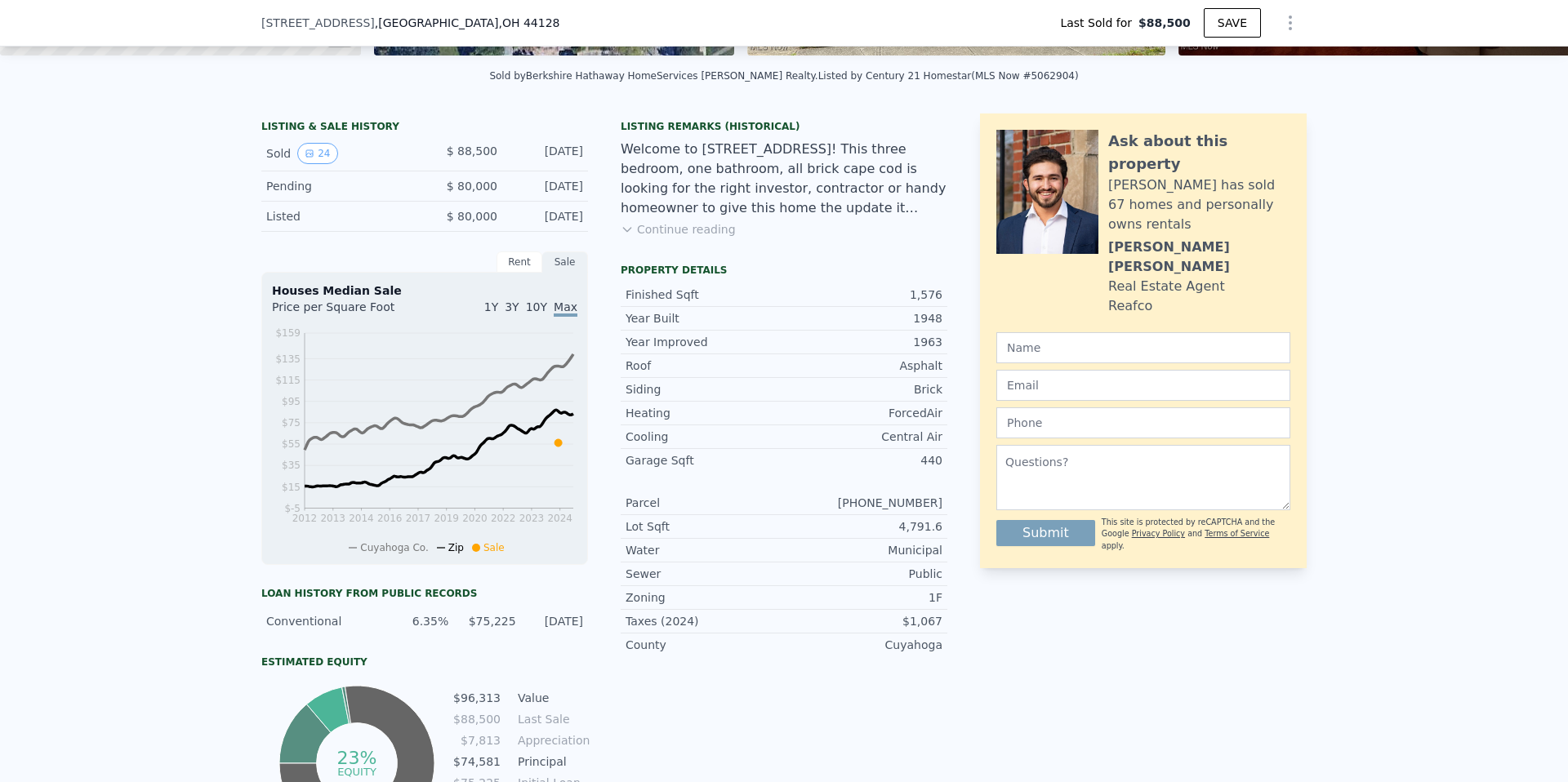
scroll to position [567, 0]
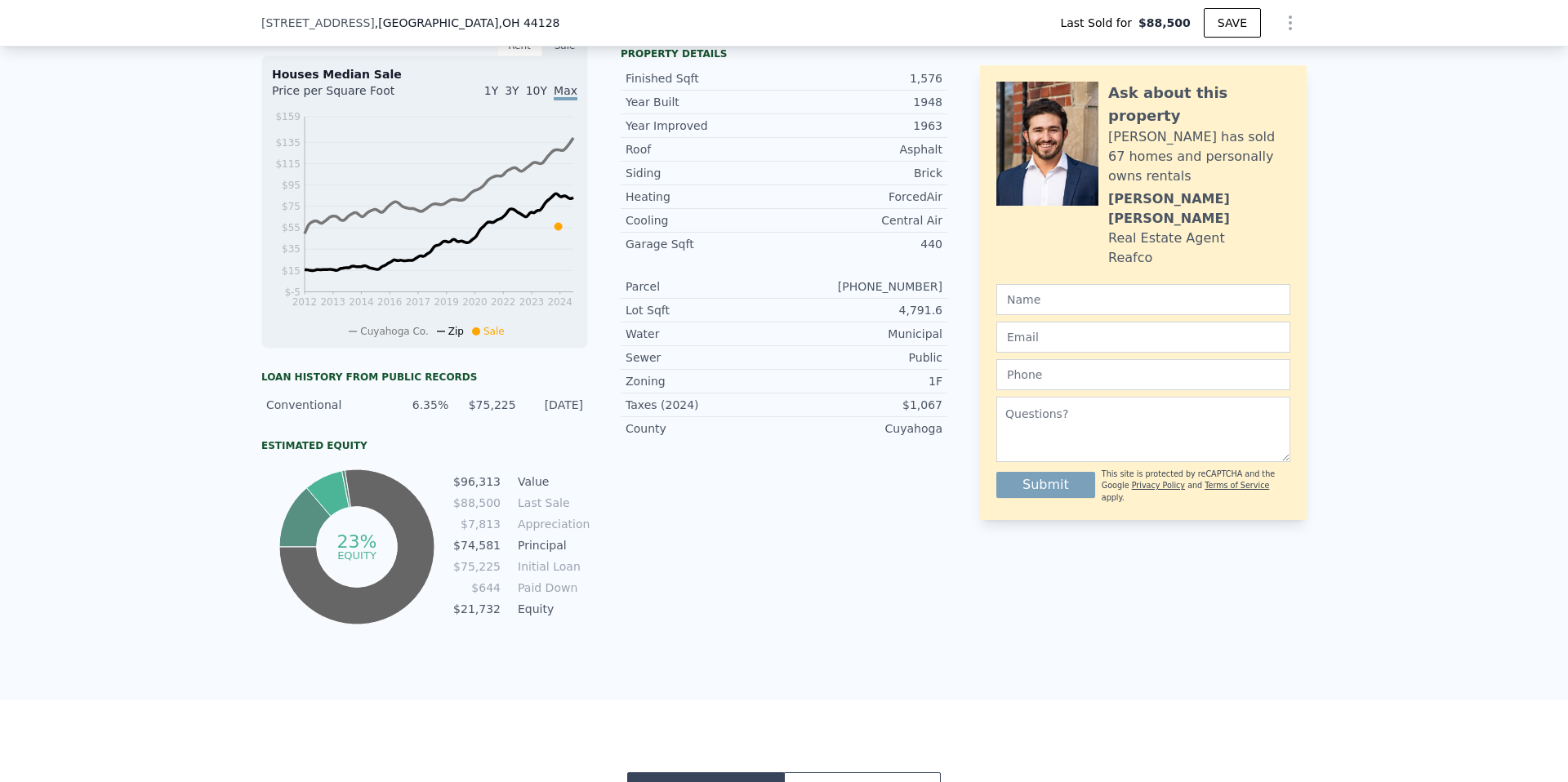
drag, startPoint x: 196, startPoint y: 294, endPoint x: 275, endPoint y: 284, distance: 79.6
click at [256, 288] on div "LISTING & SALE HISTORY Sold 24 $ 88,500 [DATE] Pending $ 80,000 [DATE] Listed $…" at bounding box center [784, 292] width 1568 height 817
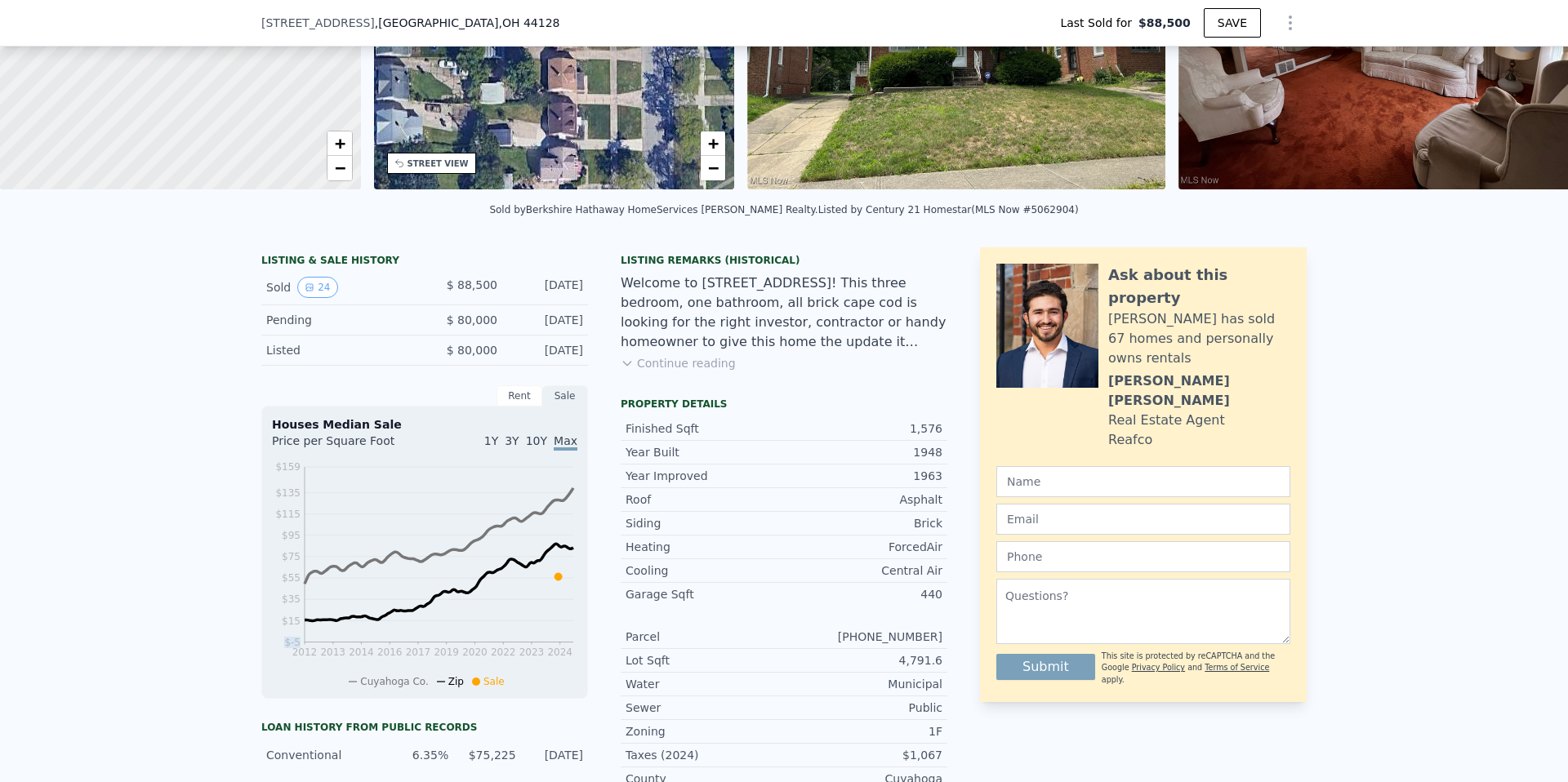
scroll to position [0, 0]
